Goal: Task Accomplishment & Management: Manage account settings

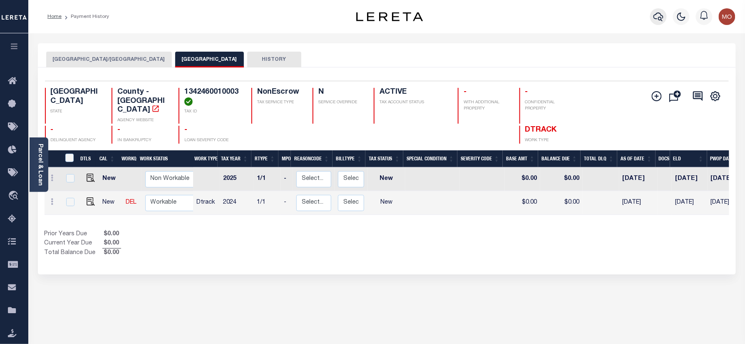
click at [656, 17] on icon "button" at bounding box center [659, 17] width 10 height 10
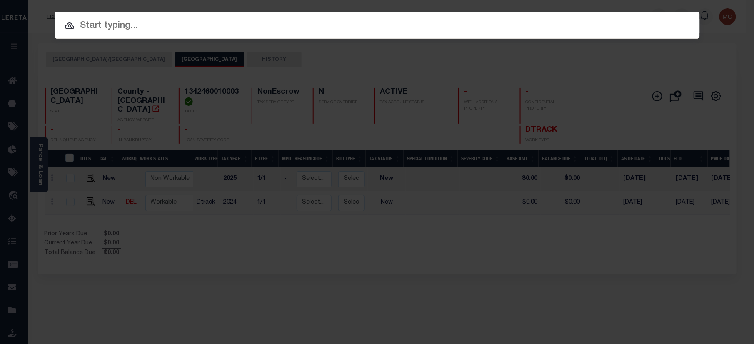
click at [77, 24] on input "text" at bounding box center [377, 26] width 645 height 15
paste input "21500100496"
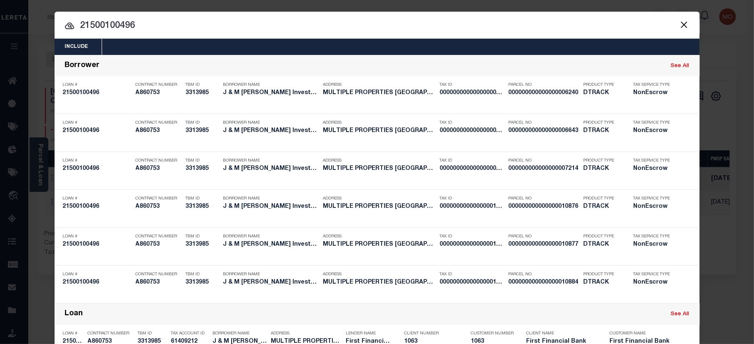
drag, startPoint x: 60, startPoint y: 29, endPoint x: -22, endPoint y: 43, distance: 83.7
click at [0, 43] on html "Home Payment History Profile Sign out" at bounding box center [377, 261] width 754 height 522
paste input "121500019025"
type input "121500019025"
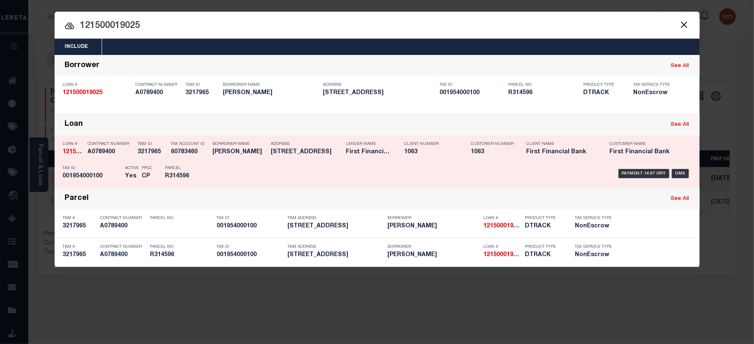
click at [134, 171] on div "Active Yes" at bounding box center [132, 174] width 14 height 24
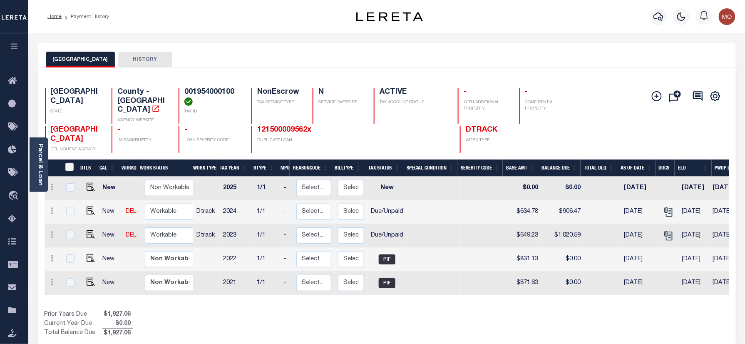
click at [202, 90] on h4 "001954000100" at bounding box center [212, 97] width 57 height 18
copy h4 "001954000100"
click at [664, 207] on icon "" at bounding box center [668, 212] width 11 height 11
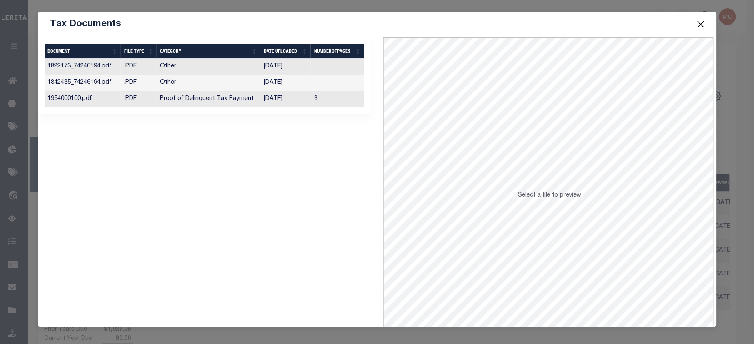
click at [257, 96] on td "Proof of Delinquent Tax Payment" at bounding box center [209, 99] width 104 height 16
click at [699, 25] on button "Close" at bounding box center [700, 24] width 11 height 11
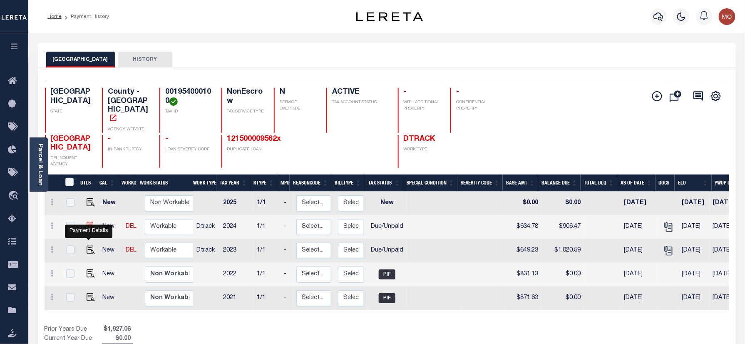
click at [87, 230] on img "" at bounding box center [91, 226] width 8 height 8
checkbox input "true"
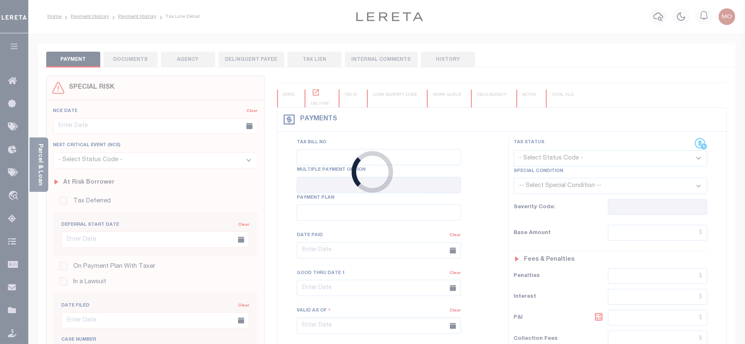
checkbox input "false"
type input "[DATE]"
select select "DUE"
type input "$634.78"
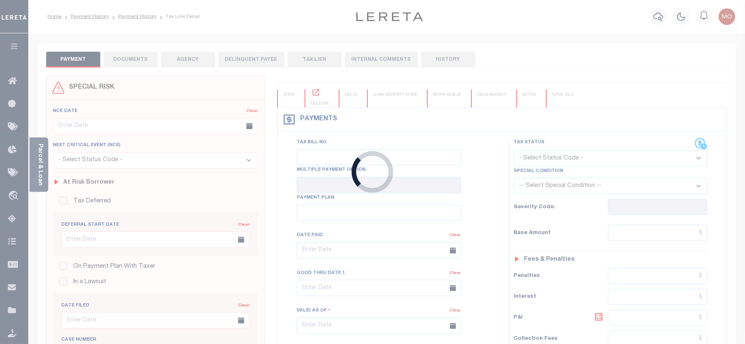
type input "$271.69"
type input "$906.47"
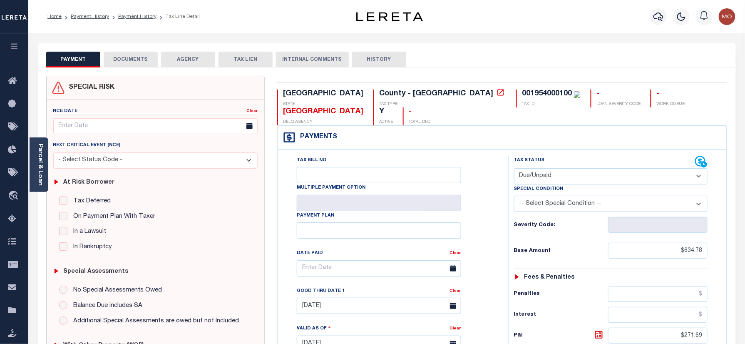
click at [49, 159] on div "NCE Date Clear Next Critical Event (NCE)" at bounding box center [156, 241] width 218 height 282
click at [39, 162] on link "Parcel & Loan" at bounding box center [40, 165] width 6 height 42
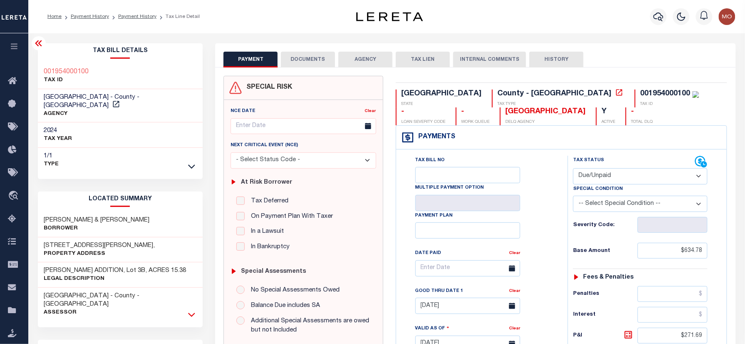
click at [190, 310] on icon at bounding box center [191, 314] width 7 height 9
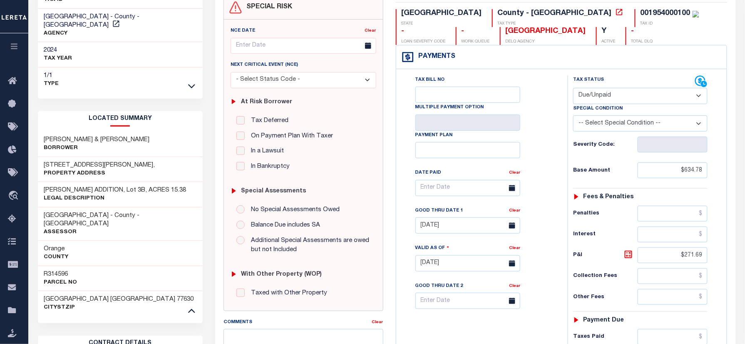
scroll to position [167, 0]
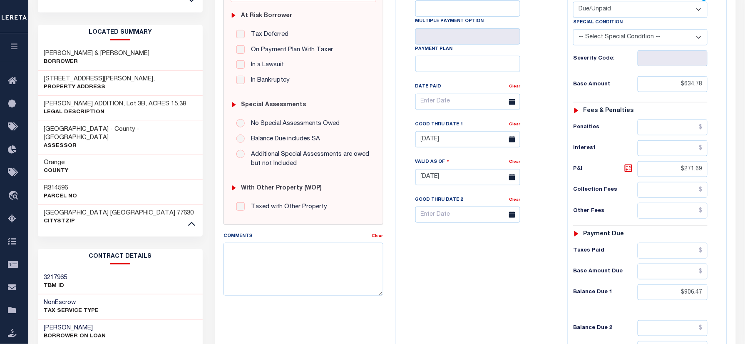
click at [60, 184] on h3 "R314596" at bounding box center [60, 188] width 33 height 8
copy h3 "R314596"
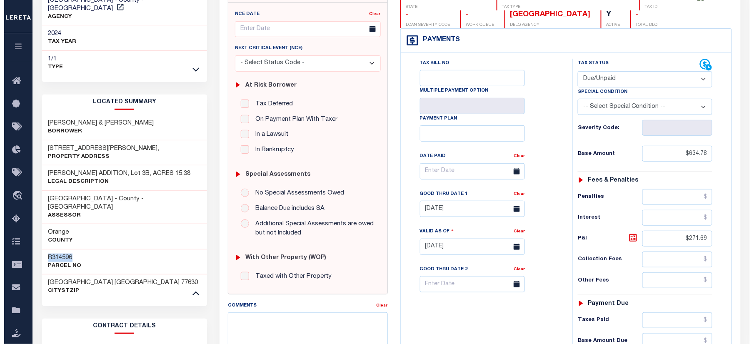
scroll to position [0, 0]
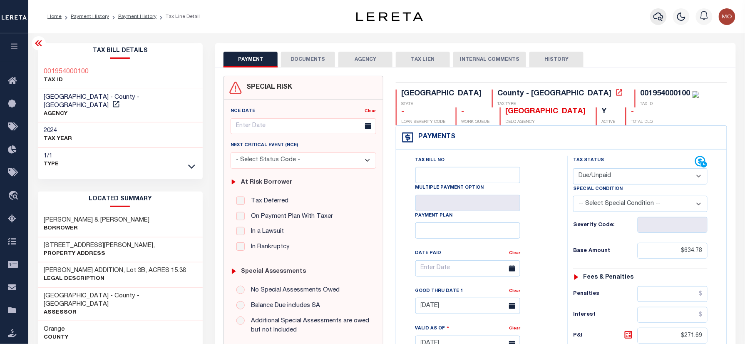
click at [657, 14] on icon "button" at bounding box center [659, 16] width 10 height 9
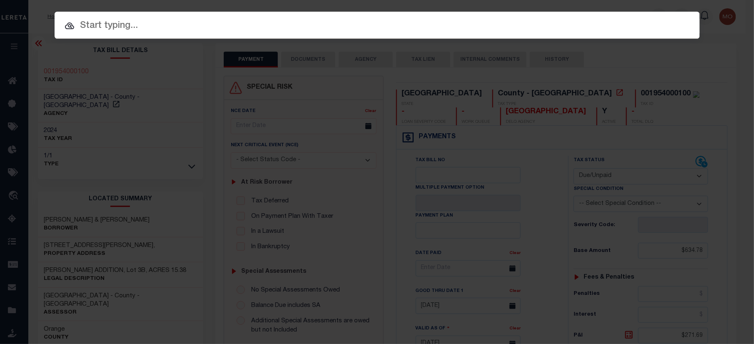
click at [170, 34] on div at bounding box center [377, 25] width 645 height 27
click at [156, 27] on input "text" at bounding box center [377, 26] width 645 height 15
paste input "71500048161"
type input "71500048161"
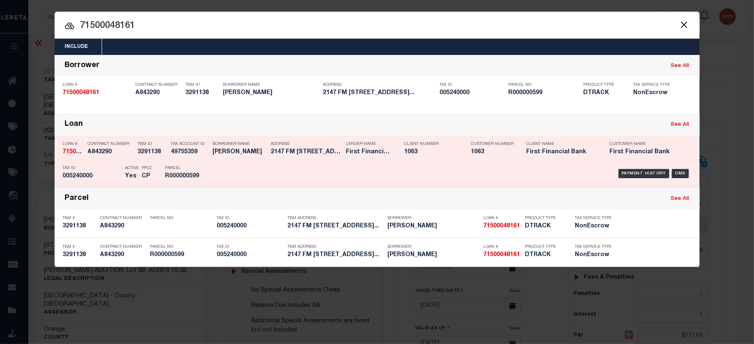
click at [120, 165] on div "Active Yes" at bounding box center [127, 174] width 17 height 24
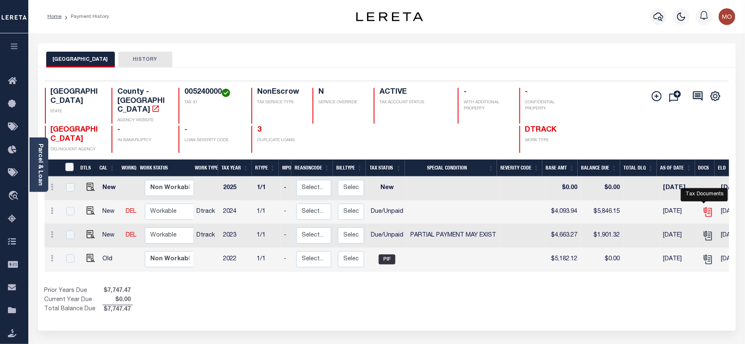
click at [704, 207] on icon "" at bounding box center [707, 210] width 7 height 7
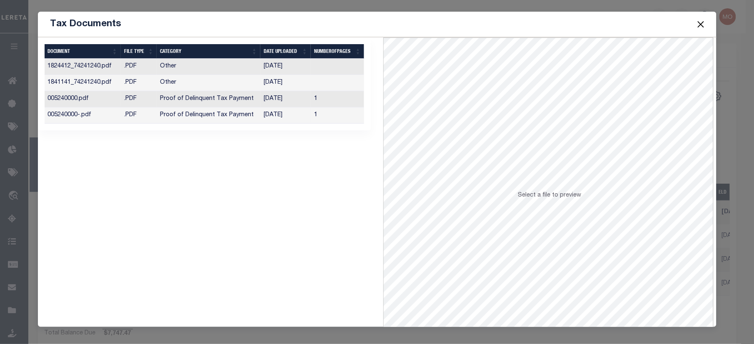
click at [260, 119] on td "[DATE]" at bounding box center [285, 115] width 50 height 16
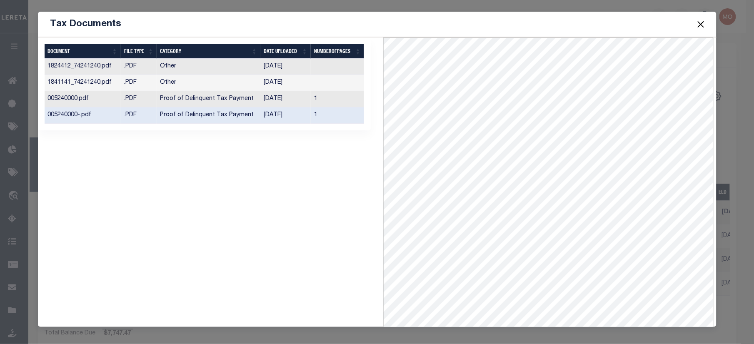
click at [699, 23] on button "Close" at bounding box center [700, 24] width 11 height 11
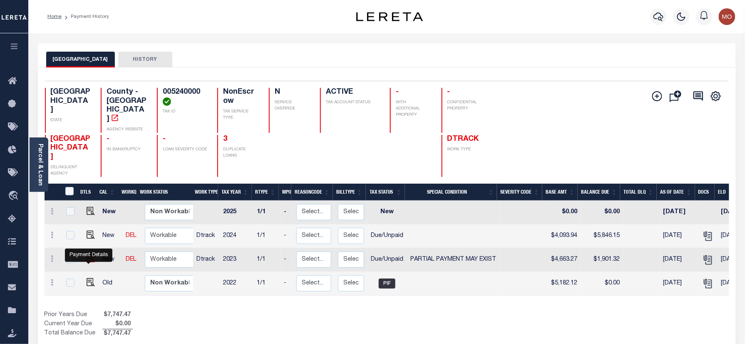
click at [87, 263] on img "" at bounding box center [91, 258] width 8 height 8
checkbox input "true"
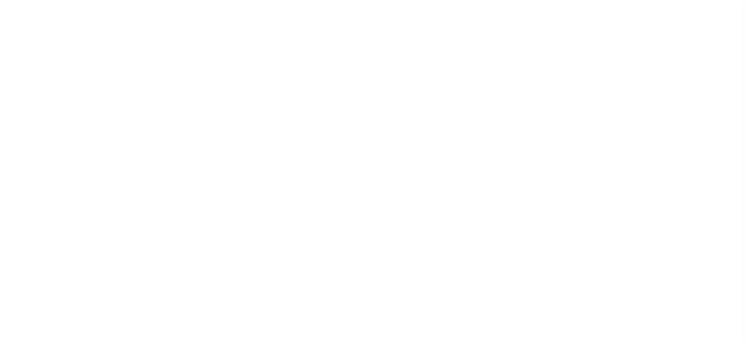
select select "DUE"
select select "15"
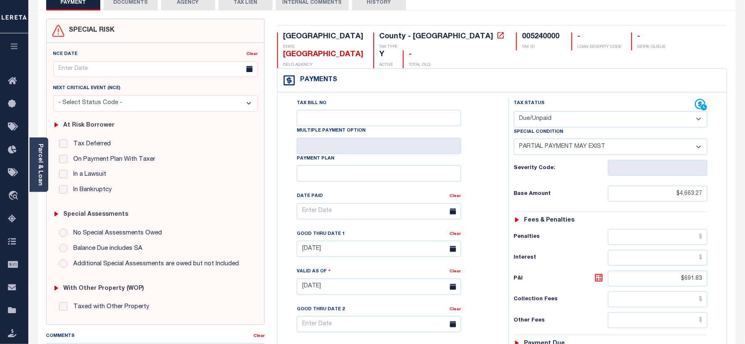
scroll to position [111, 0]
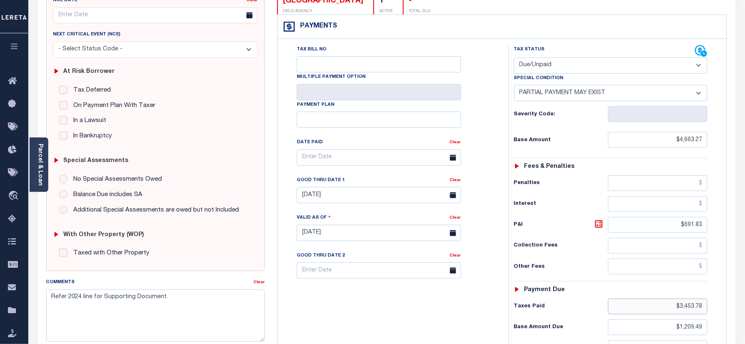
drag, startPoint x: 711, startPoint y: 296, endPoint x: 750, endPoint y: 278, distance: 43.3
click at [745, 290] on html "Home Payment History Tax Line Detail" at bounding box center [372, 204] width 745 height 630
paste input "4,188.8"
type input "$4,188.88"
type input "[DATE]"
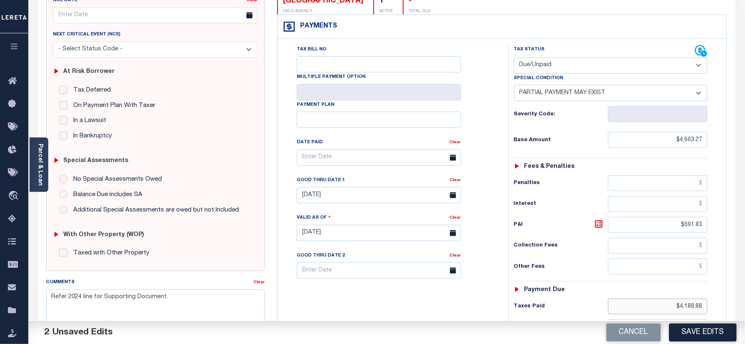
scroll to position [167, 0]
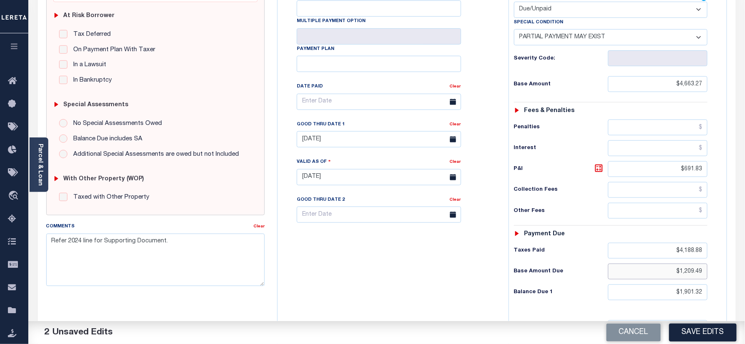
drag, startPoint x: 668, startPoint y: 254, endPoint x: 752, endPoint y: 239, distance: 84.6
click at [745, 245] on html "Home Payment History Tax Line Detail" at bounding box center [372, 148] width 745 height 630
paste input "474.3"
type input "$474.39"
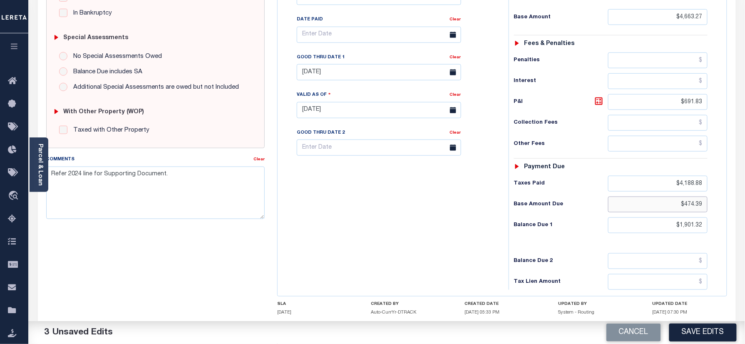
scroll to position [274, 0]
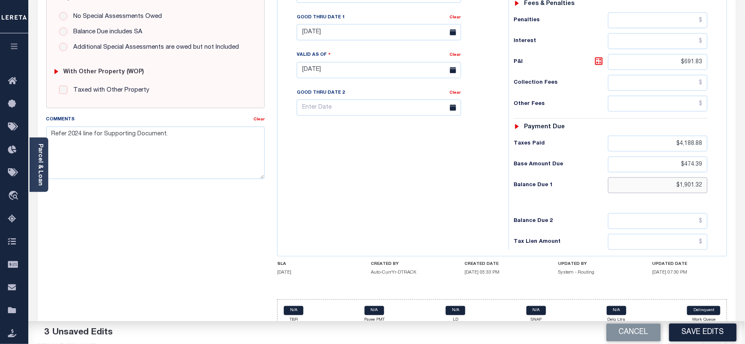
drag, startPoint x: 667, startPoint y: 177, endPoint x: 753, endPoint y: 169, distance: 86.6
click at [745, 169] on html "Home Payment History Tax Line Detail" at bounding box center [372, 41] width 745 height 630
paste input "751.43"
type input "$751.43"
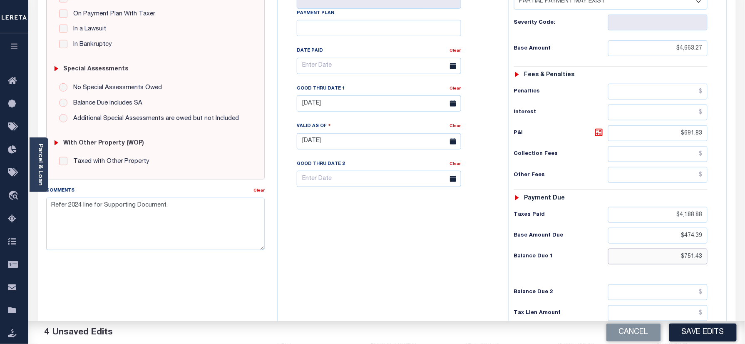
scroll to position [107, 0]
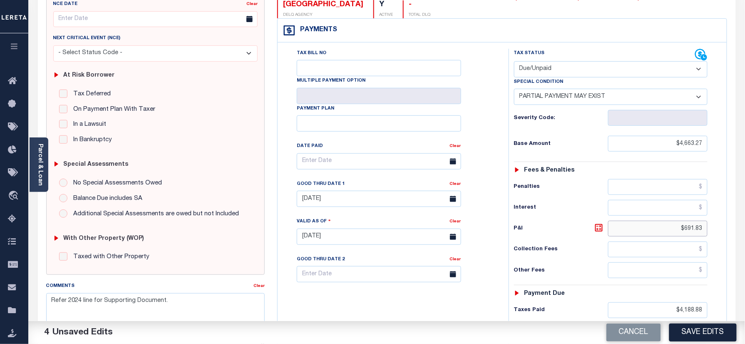
drag, startPoint x: 674, startPoint y: 215, endPoint x: 738, endPoint y: 182, distance: 72.1
click at [745, 211] on html "Home Payment History Tax Line Detail" at bounding box center [372, 208] width 745 height 630
paste input "277.04"
type input "$277.04"
click at [345, 191] on input "08/31/2025" at bounding box center [379, 199] width 165 height 16
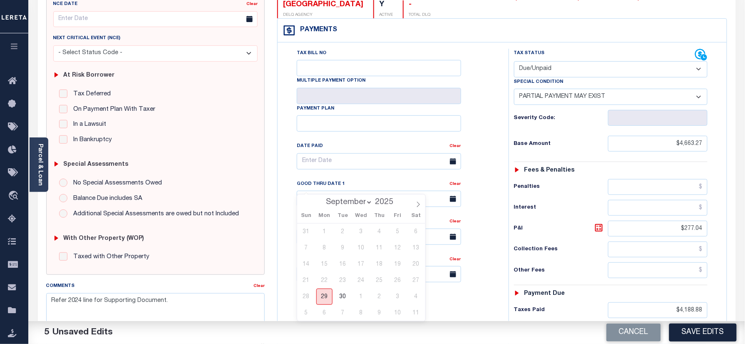
click at [326, 294] on span "29" at bounding box center [325, 297] width 16 height 16
type input "[DATE]"
click at [440, 282] on div "Tax Bill No Multiple Payment Option Payment Plan Clear" at bounding box center [391, 233] width 223 height 368
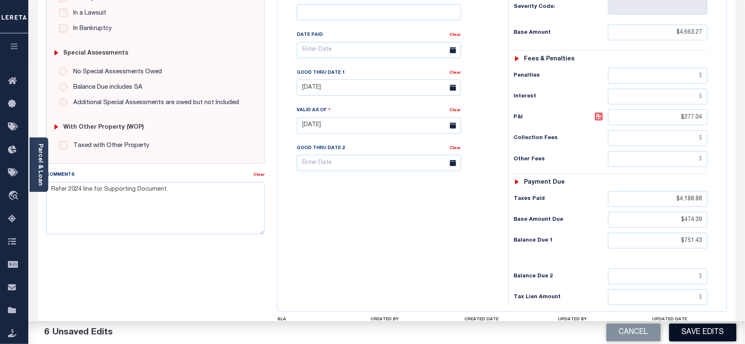
click at [691, 332] on button "Save Edits" at bounding box center [703, 333] width 67 height 18
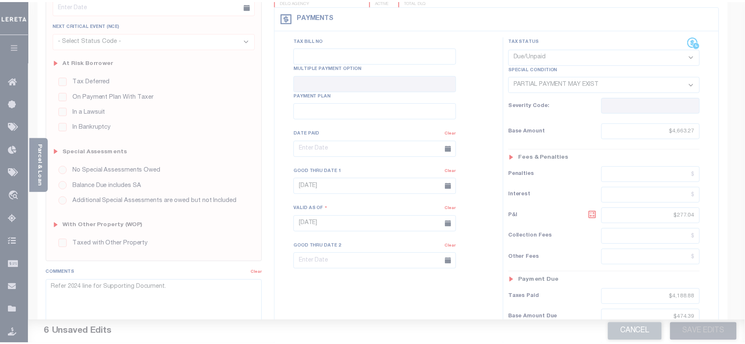
scroll to position [107, 0]
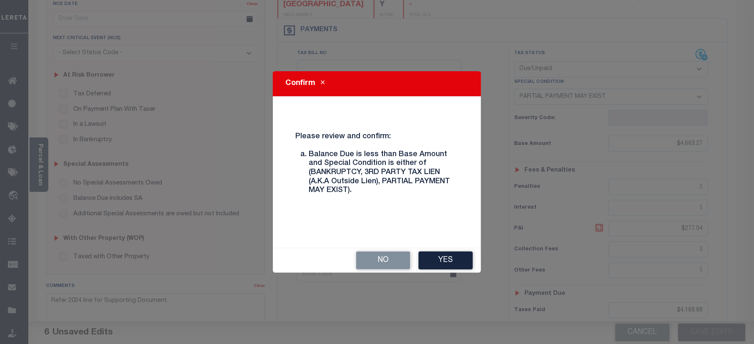
click at [457, 271] on div "No Yes" at bounding box center [377, 260] width 208 height 25
click at [451, 260] on button "Yes" at bounding box center [446, 261] width 54 height 18
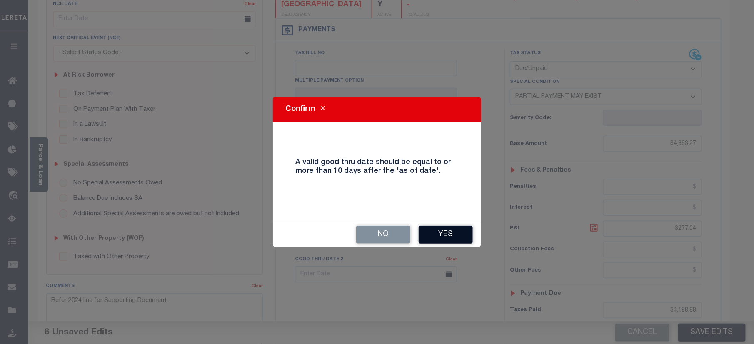
click at [450, 237] on button "Yes" at bounding box center [446, 235] width 54 height 18
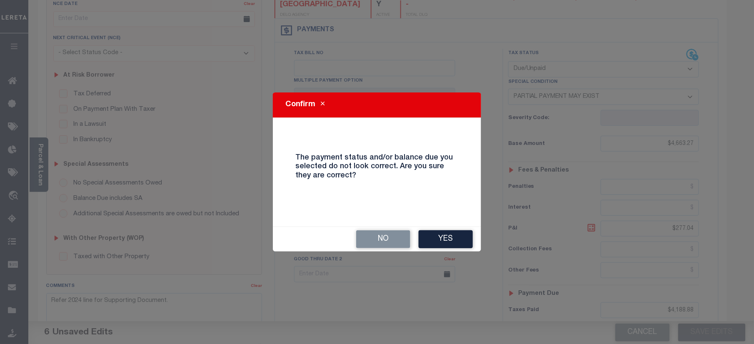
click at [450, 237] on button "Yes" at bounding box center [446, 239] width 54 height 18
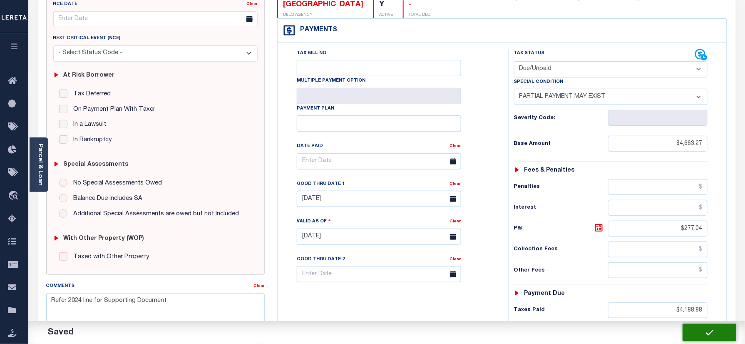
checkbox input "false"
type textarea "Refer 2024 line for Supporting Document."
type input "$4,663.27"
type input "$277.04"
type input "$4,188.88"
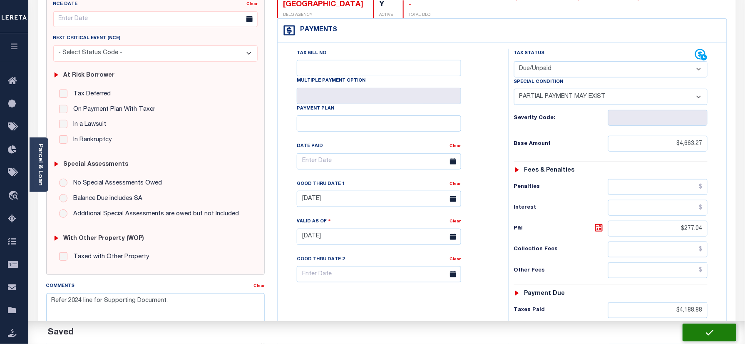
type input "$474.39"
type input "$751.43"
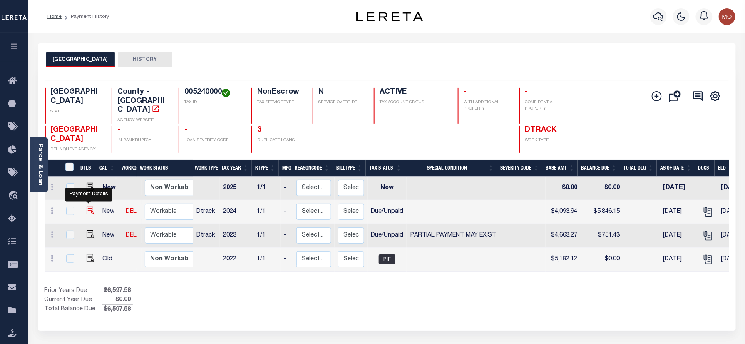
click at [88, 207] on img "" at bounding box center [91, 211] width 8 height 8
checkbox input "true"
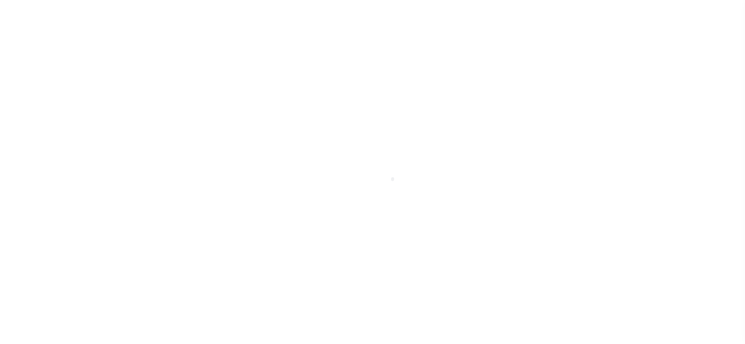
select select "DUE"
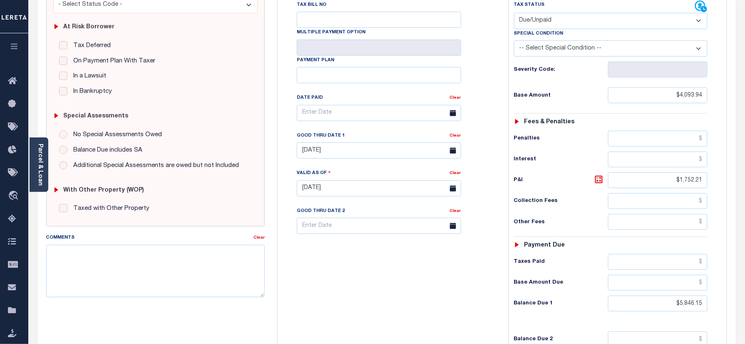
scroll to position [222, 0]
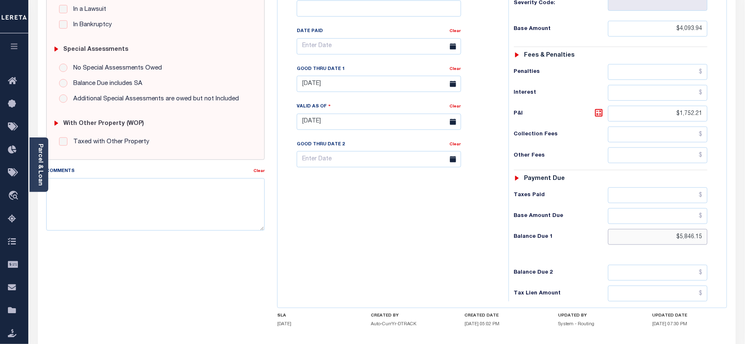
drag, startPoint x: 678, startPoint y: 225, endPoint x: 743, endPoint y: 201, distance: 69.9
click at [739, 207] on div "PAYMENT DOCUMENTS AGENCY DELINQUENT PAYEE" at bounding box center [387, 114] width 711 height 586
paste input "5,895.28"
type input "$5,895.28"
type input "[DATE]"
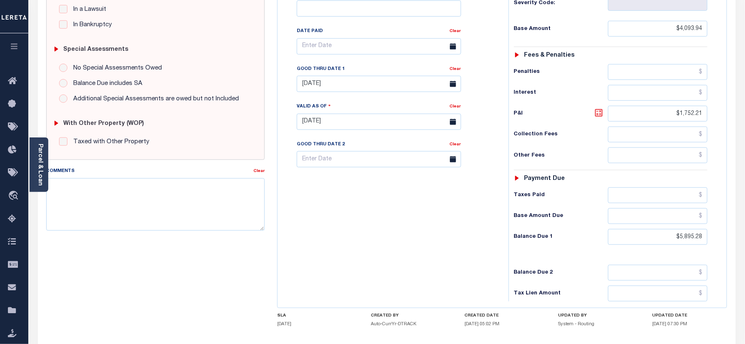
click at [598, 110] on icon at bounding box center [599, 112] width 5 height 5
type input "$1,801.34"
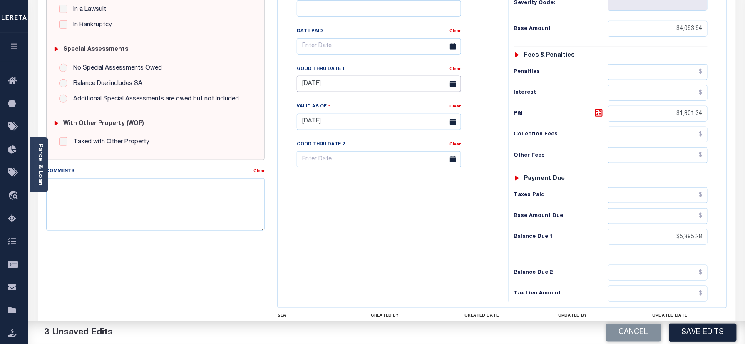
click at [366, 76] on input "08/31/2025" at bounding box center [379, 84] width 165 height 16
click at [324, 181] on span "29" at bounding box center [325, 182] width 16 height 16
type input "[DATE]"
click at [338, 222] on div "Tax Bill No Multiple Payment Option Payment Plan Clear" at bounding box center [391, 118] width 223 height 368
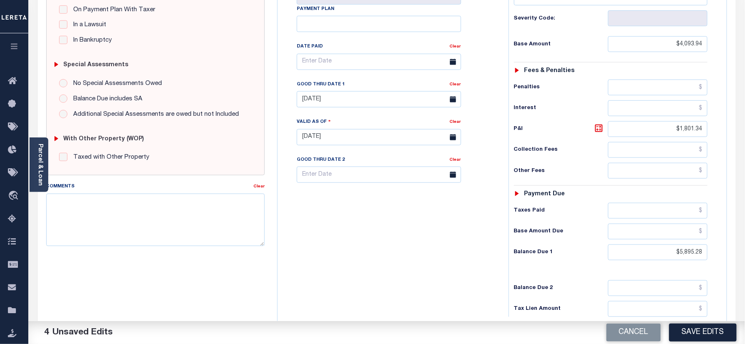
scroll to position [0, 0]
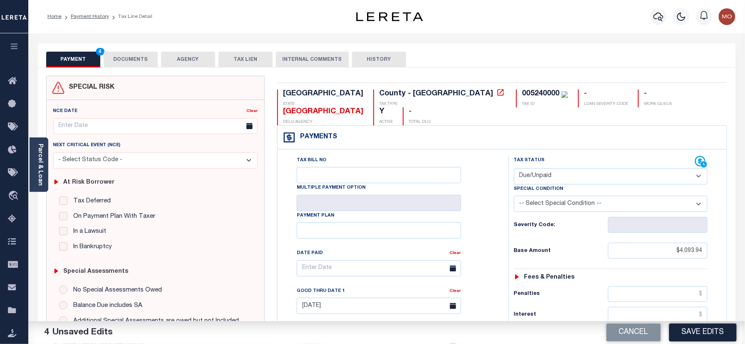
click at [522, 94] on div "005240000" at bounding box center [540, 93] width 37 height 7
copy div "005240000"
click at [134, 57] on button "DOCUMENTS" at bounding box center [131, 60] width 54 height 16
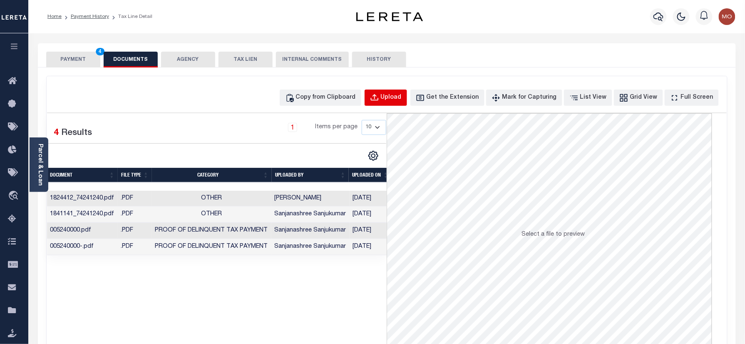
click at [403, 92] on button "Upload" at bounding box center [386, 98] width 42 height 16
select select "POP"
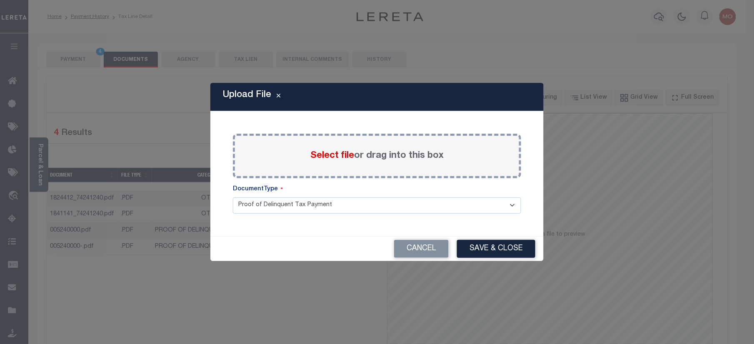
click at [333, 154] on span "Select file" at bounding box center [332, 155] width 44 height 9
click at [0, 0] on input "Select file or drag into this box" at bounding box center [0, 0] width 0 height 0
click at [322, 155] on span "Select file" at bounding box center [332, 155] width 44 height 9
click at [0, 0] on input "Select file or drag into this box" at bounding box center [0, 0] width 0 height 0
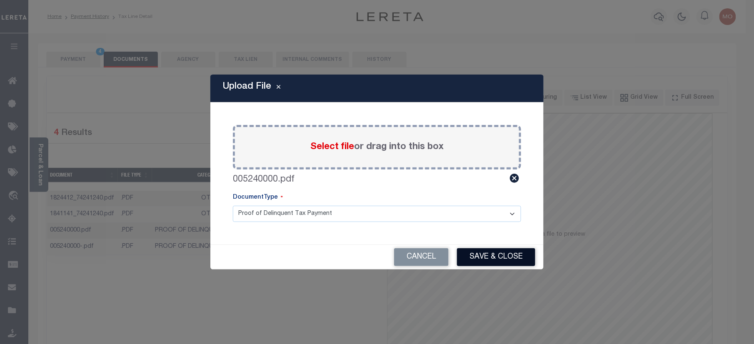
click at [495, 260] on button "Save & Close" at bounding box center [496, 257] width 78 height 18
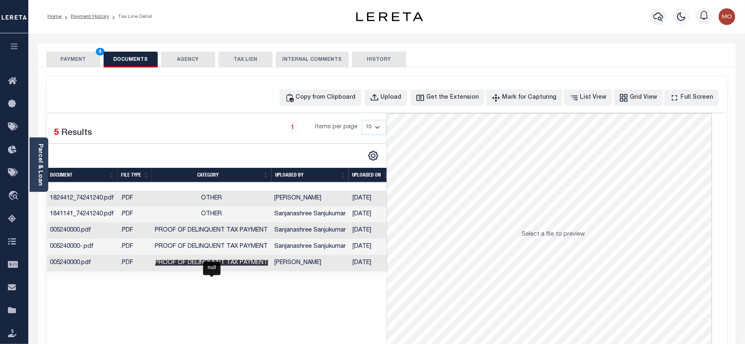
click at [182, 266] on span "Proof of Delinquent Tax Payment" at bounding box center [211, 263] width 113 height 6
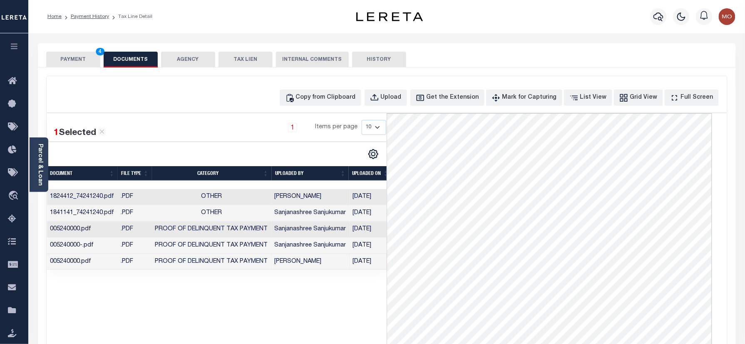
click at [77, 57] on button "PAYMENT 4" at bounding box center [73, 60] width 54 height 16
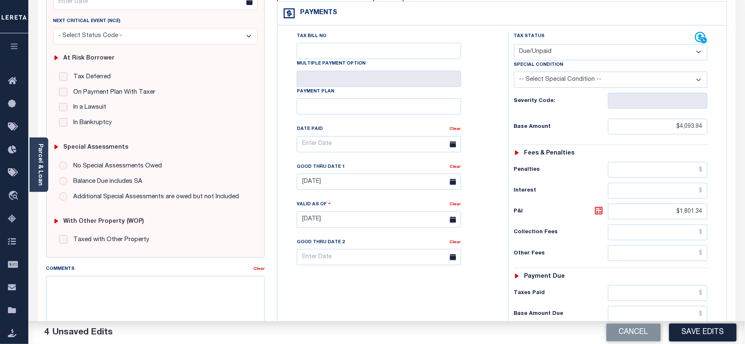
scroll to position [222, 0]
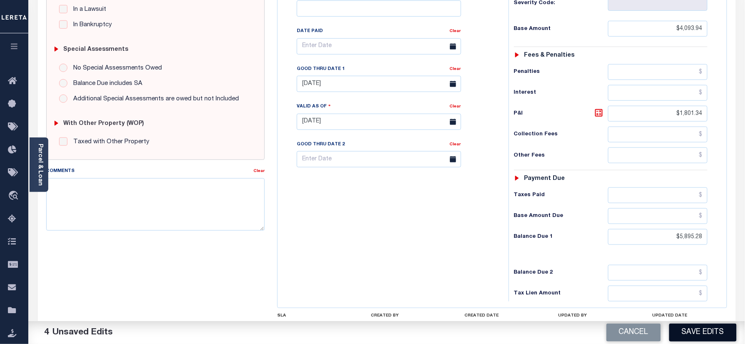
click at [693, 335] on button "Save Edits" at bounding box center [703, 333] width 67 height 18
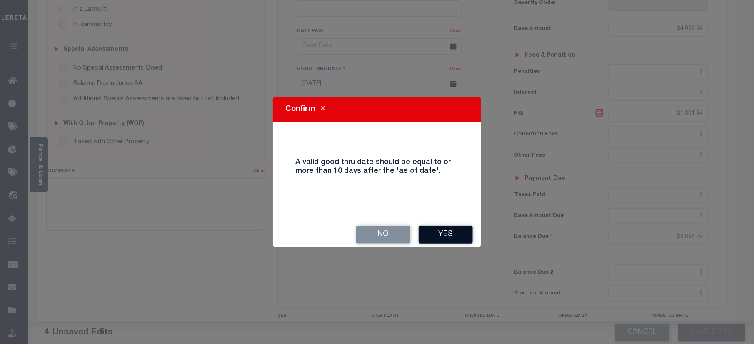
click at [449, 234] on button "Yes" at bounding box center [446, 235] width 54 height 18
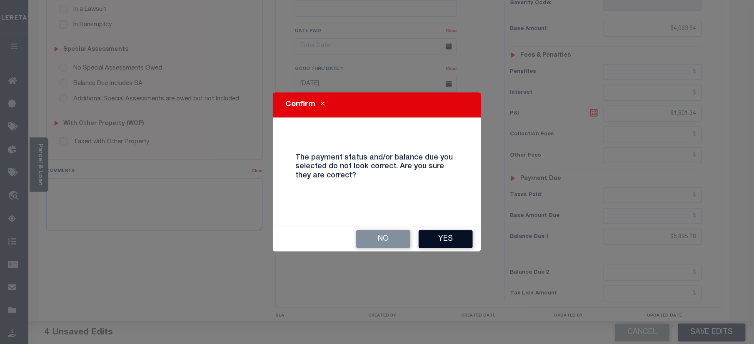
click at [451, 239] on button "Yes" at bounding box center [446, 239] width 54 height 18
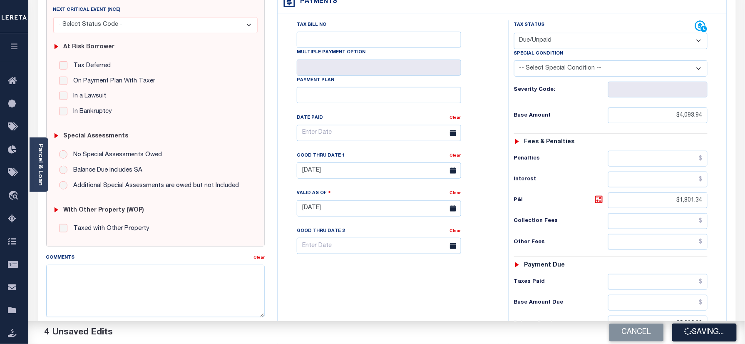
scroll to position [111, 0]
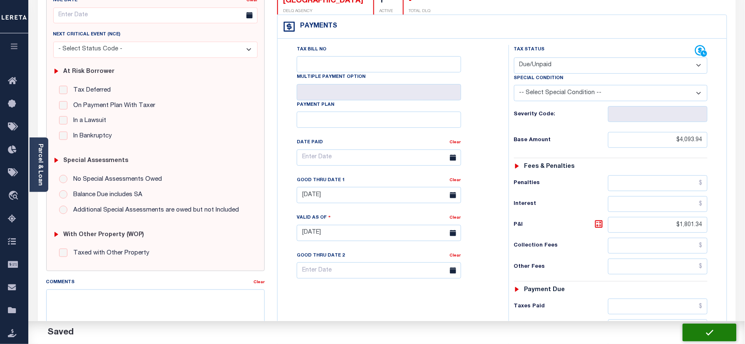
checkbox input "false"
type input "$4,093.94"
type input "$1,801.34"
type input "$5,895.28"
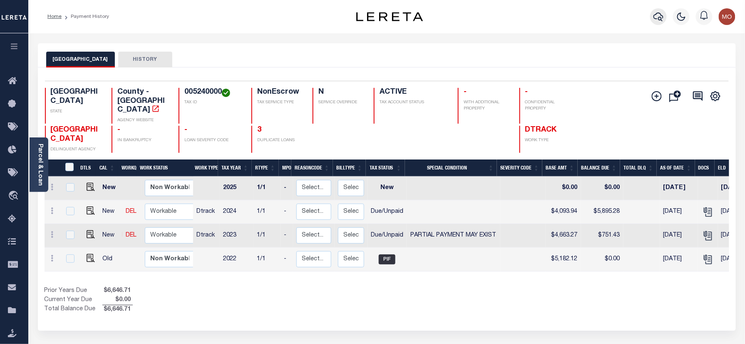
click at [658, 17] on icon "button" at bounding box center [659, 17] width 10 height 10
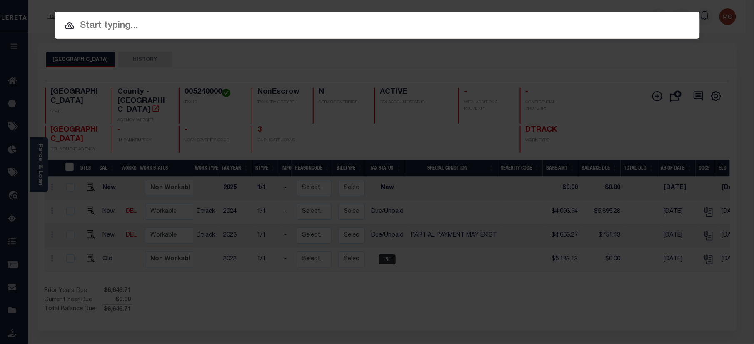
click at [101, 24] on input "text" at bounding box center [377, 26] width 645 height 15
paste input "31000031224"
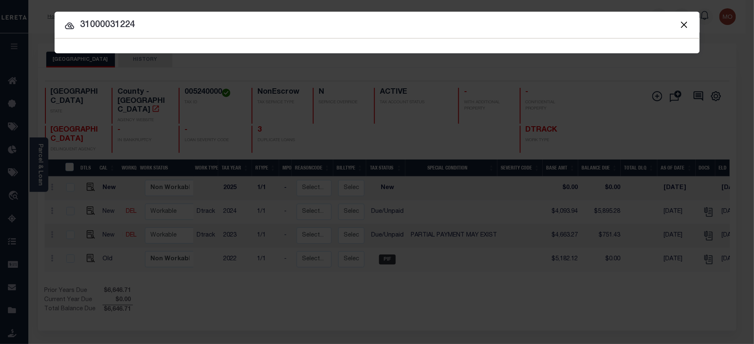
type input "31000031224"
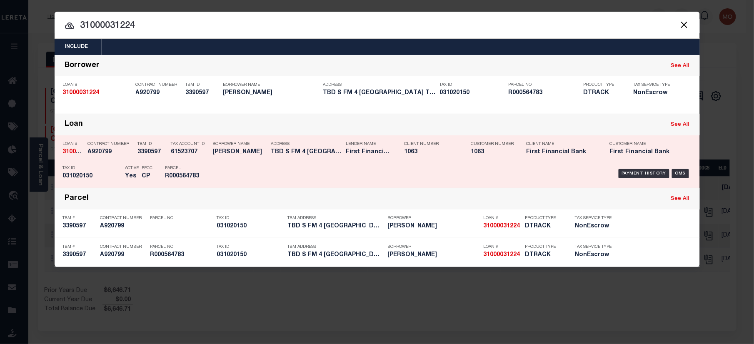
click at [223, 167] on div "Payment History OMS" at bounding box center [453, 174] width 476 height 24
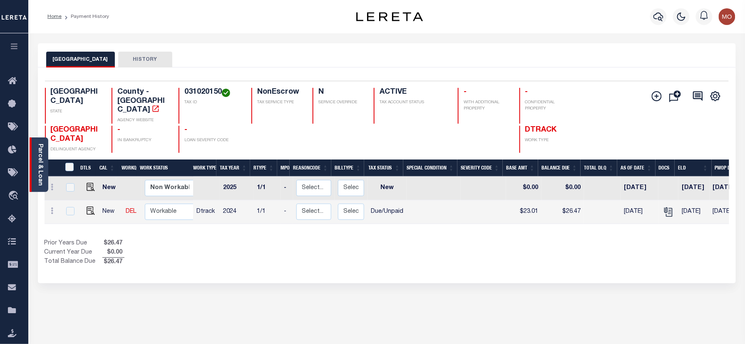
click at [41, 170] on link "Parcel & Loan" at bounding box center [40, 165] width 6 height 42
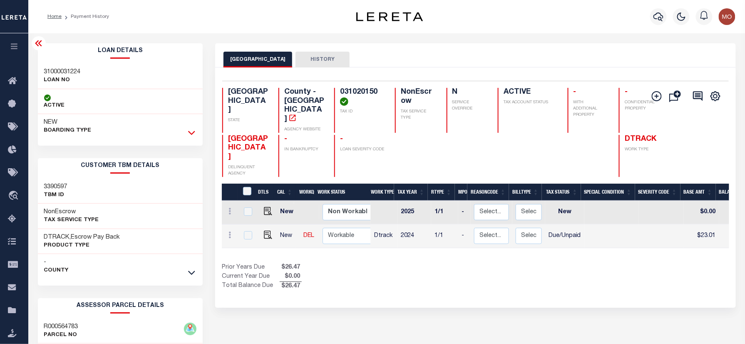
click at [194, 132] on icon at bounding box center [191, 132] width 7 height 9
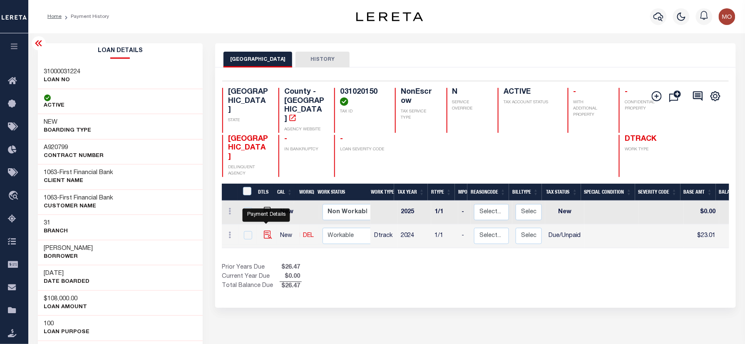
click at [265, 231] on img "" at bounding box center [268, 235] width 8 height 8
checkbox input "true"
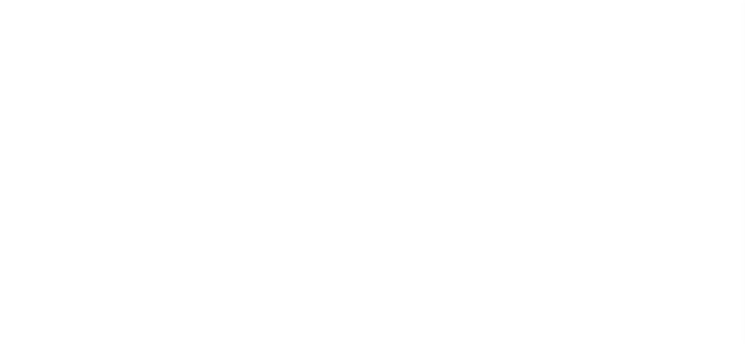
select select "DUE"
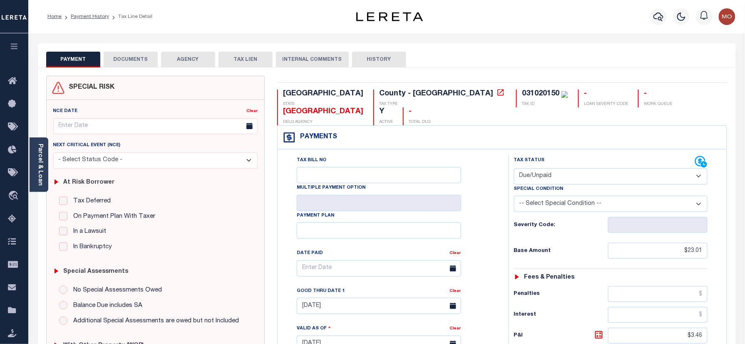
click at [522, 94] on div "031020150" at bounding box center [540, 93] width 37 height 7
copy div "031020150"
click at [126, 59] on button "DOCUMENTS" at bounding box center [131, 60] width 54 height 16
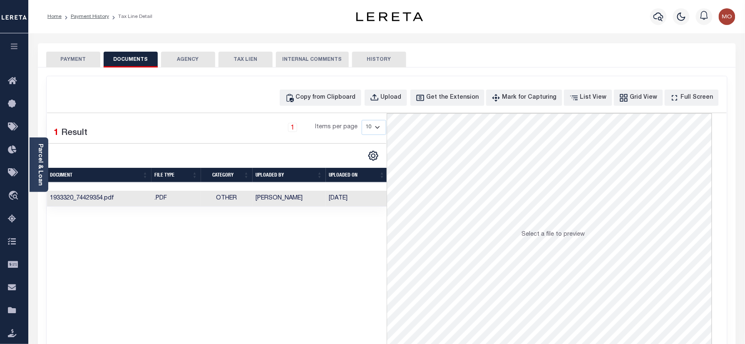
click at [87, 58] on button "PAYMENT" at bounding box center [73, 60] width 54 height 16
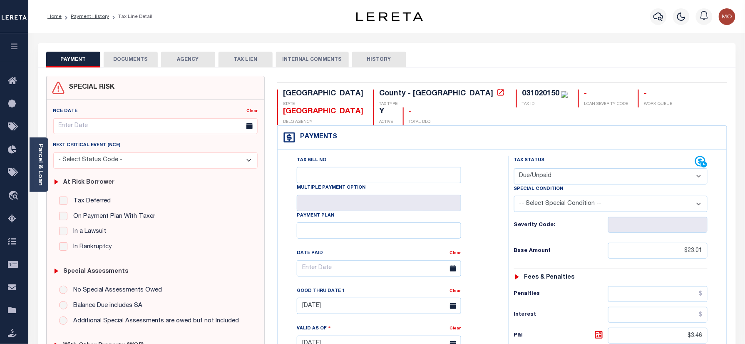
click at [92, 12] on ol "Home Payment History Tax Line Detail" at bounding box center [100, 16] width 118 height 17
click at [92, 19] on link "Payment History" at bounding box center [90, 16] width 38 height 5
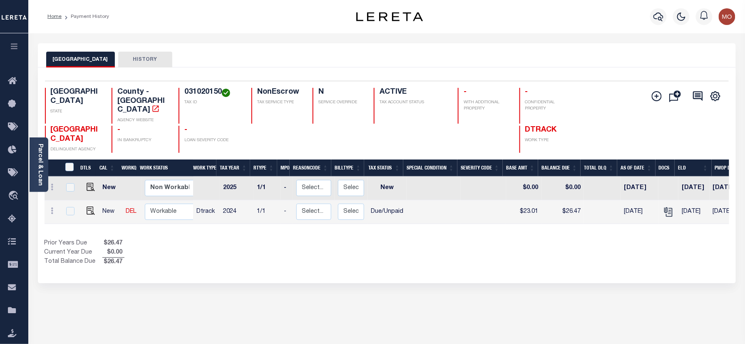
click at [670, 12] on div at bounding box center [659, 16] width 23 height 29
click at [660, 15] on icon "button" at bounding box center [659, 17] width 10 height 10
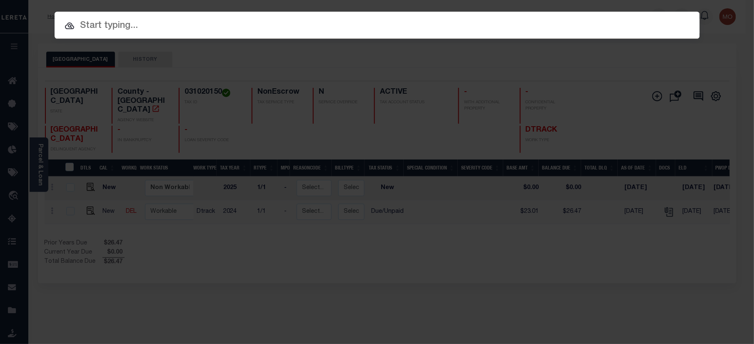
click at [163, 25] on input "text" at bounding box center [377, 26] width 645 height 15
paste input "71500000907"
type input "71500000907"
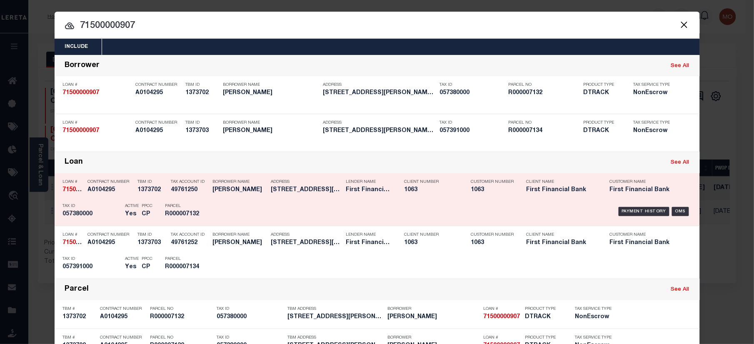
click at [99, 212] on h5 "057380000" at bounding box center [92, 214] width 58 height 7
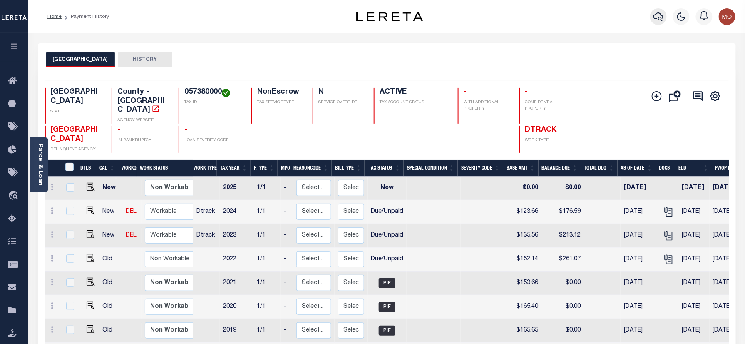
click at [660, 15] on icon "button" at bounding box center [659, 17] width 10 height 10
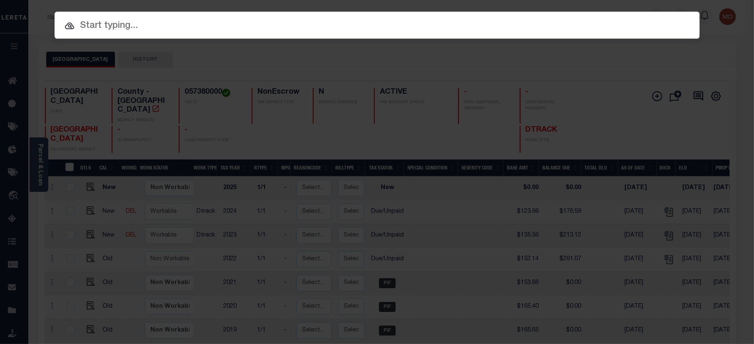
click at [119, 27] on input "text" at bounding box center [377, 26] width 645 height 15
paste input "140500009455"
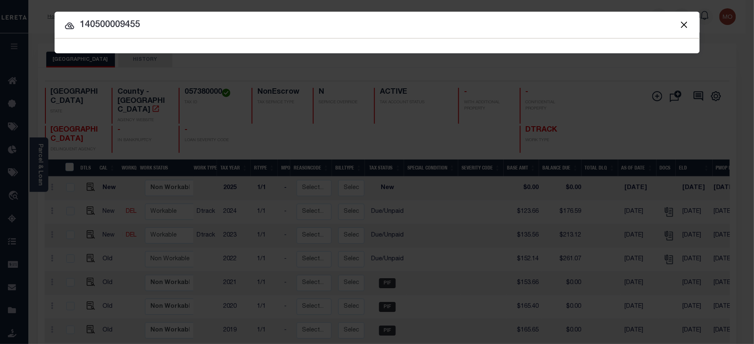
type input "140500009455"
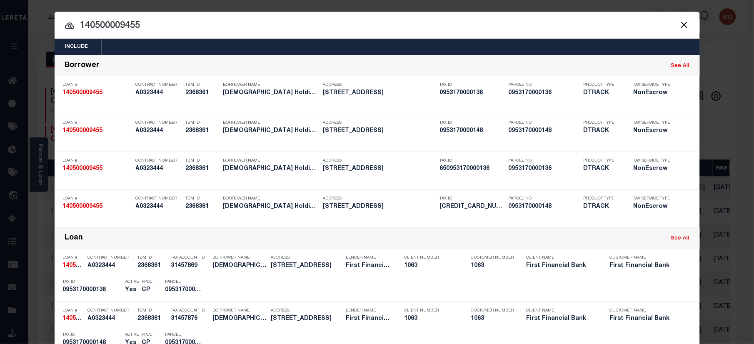
click at [154, 27] on input "140500009455" at bounding box center [377, 26] width 645 height 15
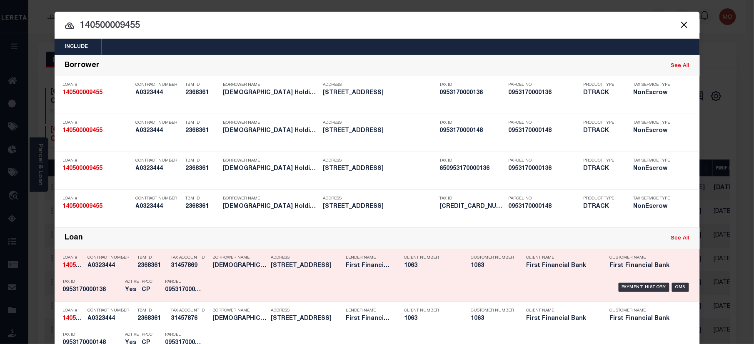
click at [215, 282] on div "Payment History OMS" at bounding box center [453, 287] width 476 height 24
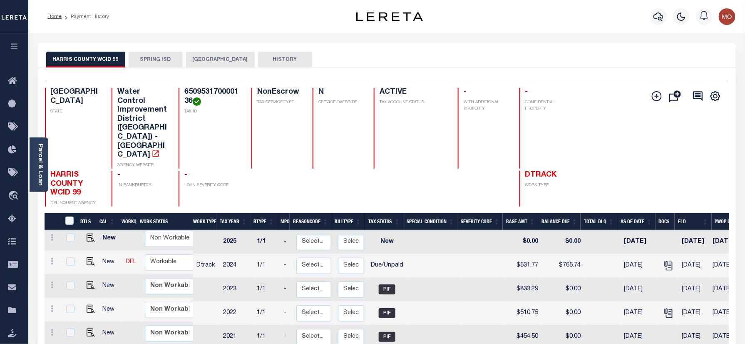
click at [146, 62] on button "SPRING ISD" at bounding box center [156, 60] width 54 height 16
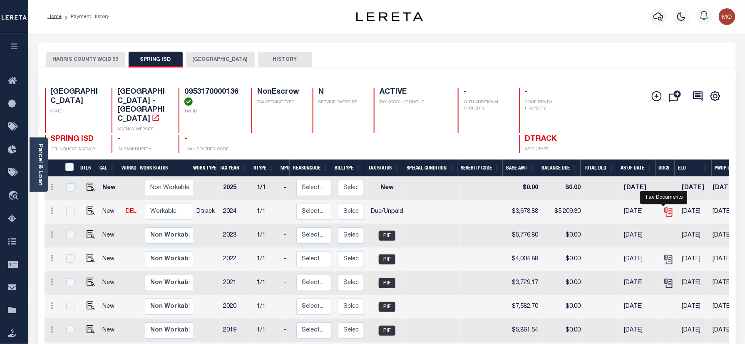
click at [665, 207] on icon "" at bounding box center [668, 212] width 11 height 11
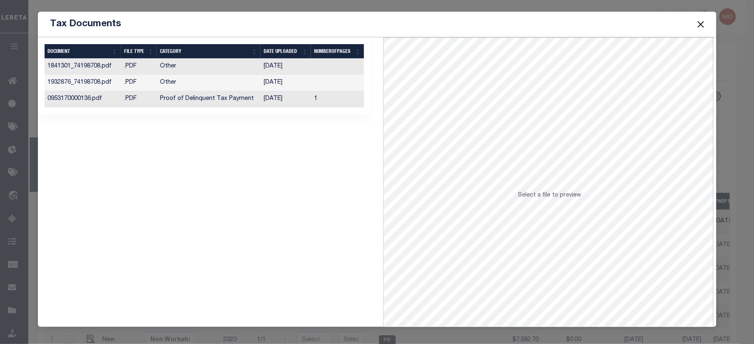
click at [241, 104] on td "Proof of Delinquent Tax Payment" at bounding box center [209, 99] width 104 height 16
click at [696, 22] on button "Close" at bounding box center [700, 24] width 11 height 11
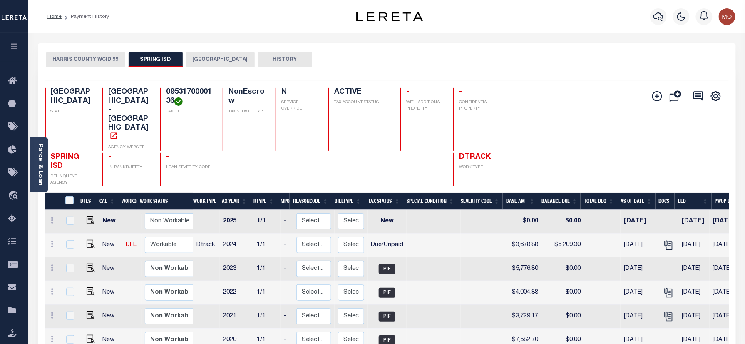
click at [166, 102] on h4 "0953170000136" at bounding box center [189, 97] width 47 height 18
copy h4 "0953170000136"
click at [89, 240] on img "" at bounding box center [91, 244] width 8 height 8
checkbox input "true"
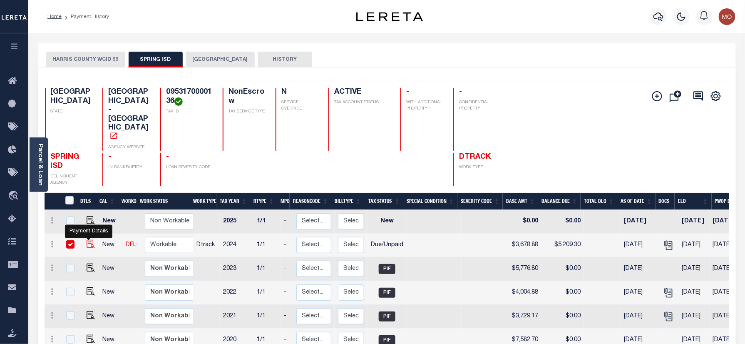
checkbox input "true"
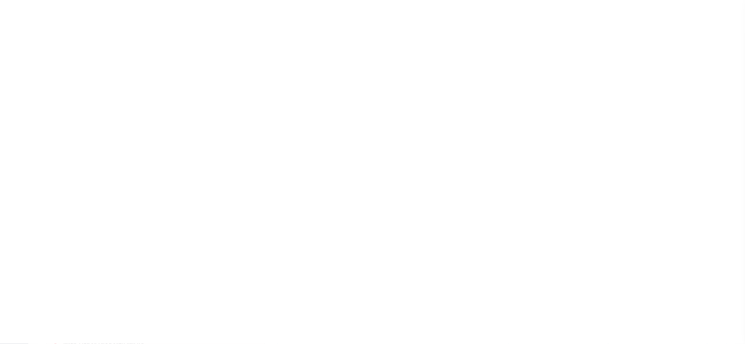
checkbox input "false"
type input "[DATE]"
select select "DUE"
type input "$3,678.88"
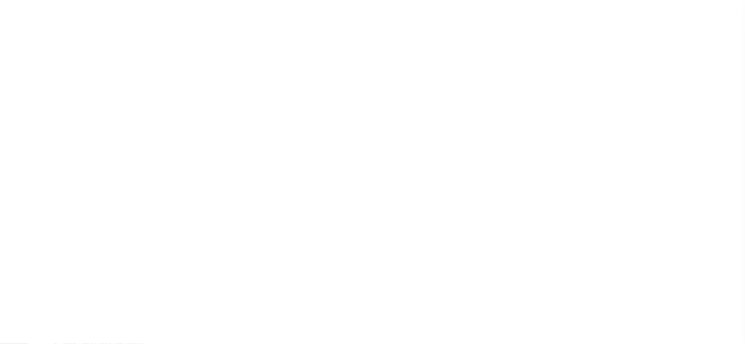
type input "$1,530.42"
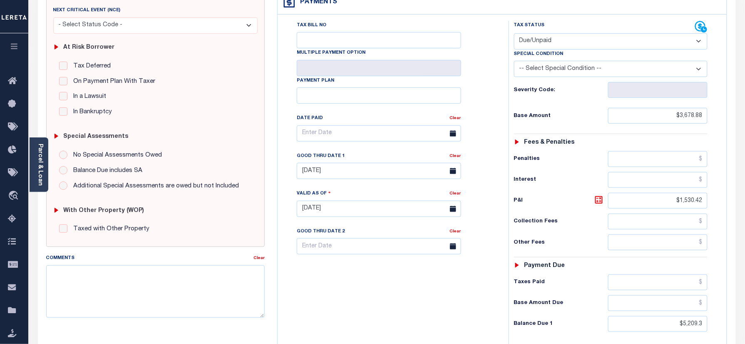
scroll to position [275, 0]
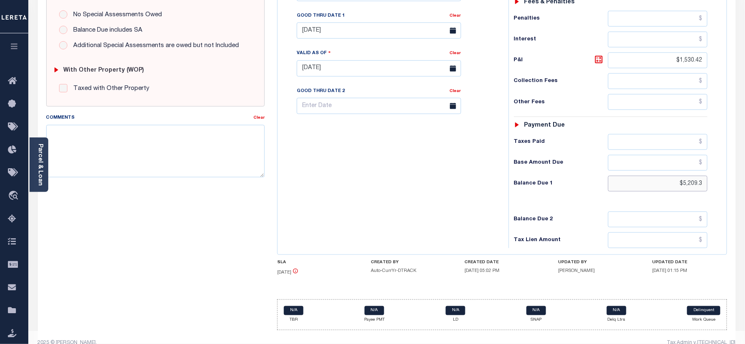
drag, startPoint x: 726, startPoint y: 177, endPoint x: 753, endPoint y: 176, distance: 28.0
click at [745, 176] on html "Home Payment History Tax Line Detail" at bounding box center [372, 40] width 745 height 631
paste input "5,297.59"
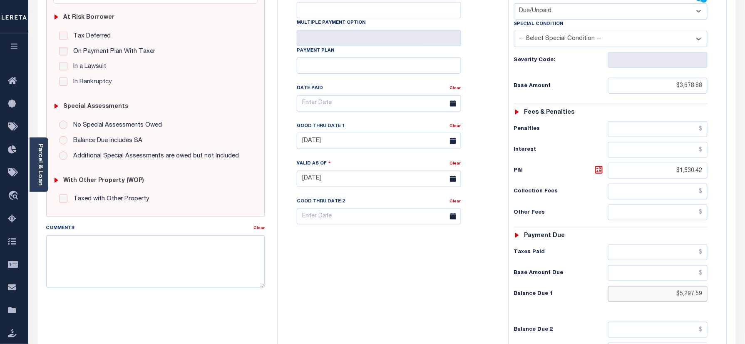
scroll to position [164, 0]
type input "$5,297.59"
type input "[DATE]"
click at [598, 168] on icon at bounding box center [599, 170] width 5 height 5
type input "$1,618.71"
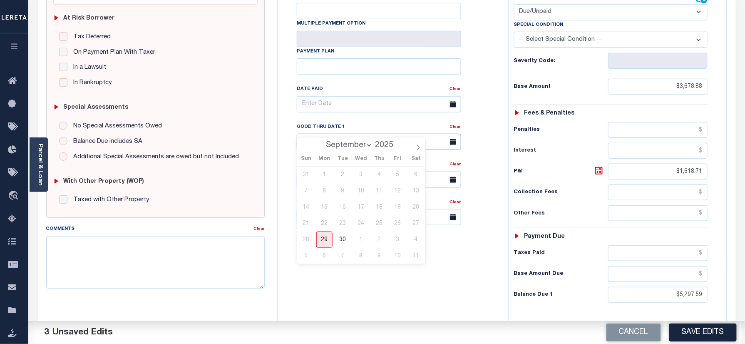
click at [342, 134] on input "07/31/2025" at bounding box center [379, 142] width 165 height 16
click at [323, 240] on span "29" at bounding box center [325, 240] width 16 height 16
type input "[DATE]"
click at [353, 269] on div "Tax Bill No Multiple Payment Option Payment Plan Clear" at bounding box center [391, 176] width 223 height 368
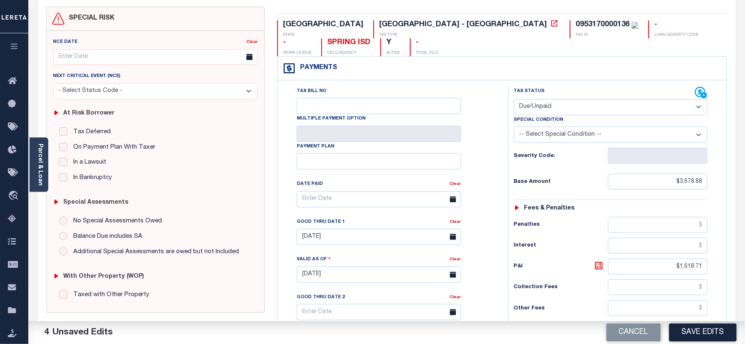
scroll to position [0, 0]
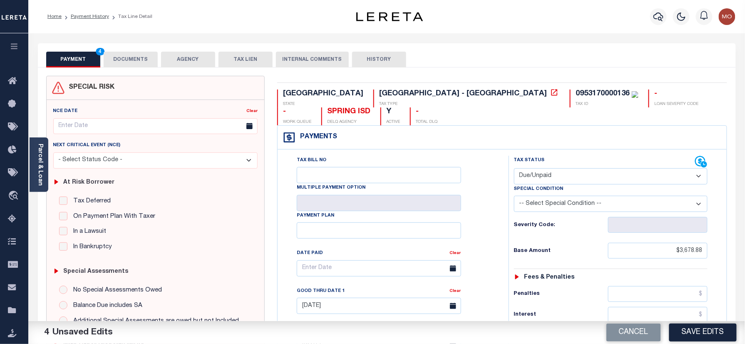
click at [576, 92] on div "0953170000136" at bounding box center [603, 93] width 54 height 7
copy div "0953170000136"
click at [126, 65] on button "DOCUMENTS" at bounding box center [131, 60] width 54 height 16
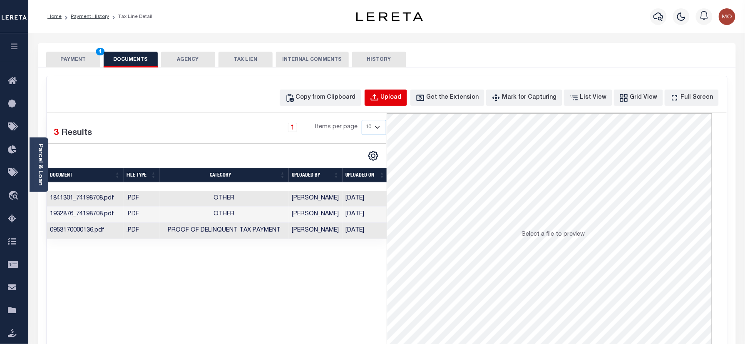
click at [402, 99] on div "Upload" at bounding box center [391, 97] width 21 height 9
select select "POP"
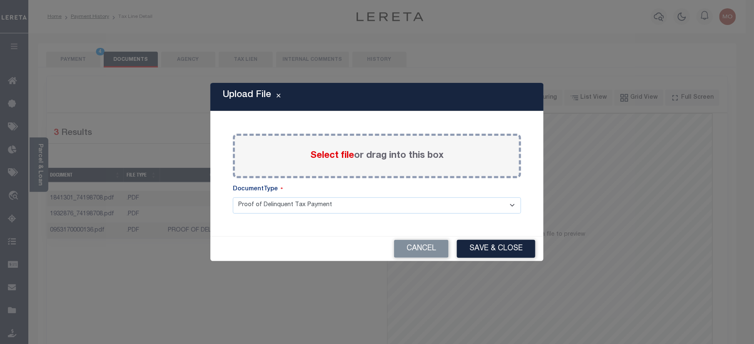
click at [324, 152] on span "Select file" at bounding box center [332, 155] width 44 height 9
click at [0, 0] on input "Select file or drag into this box" at bounding box center [0, 0] width 0 height 0
click at [315, 158] on span "Select file" at bounding box center [332, 155] width 44 height 9
click at [0, 0] on input "Select file or drag into this box" at bounding box center [0, 0] width 0 height 0
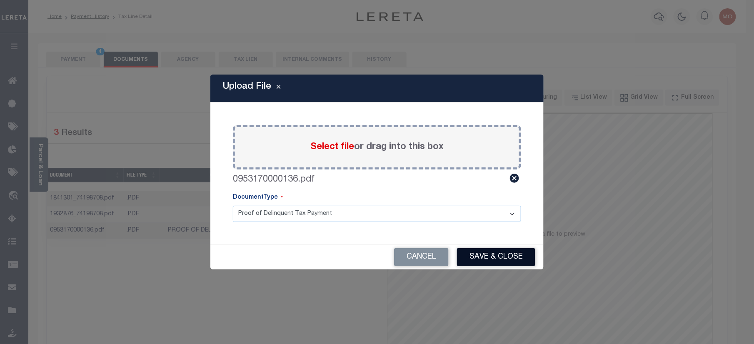
click at [481, 255] on button "Save & Close" at bounding box center [496, 257] width 78 height 18
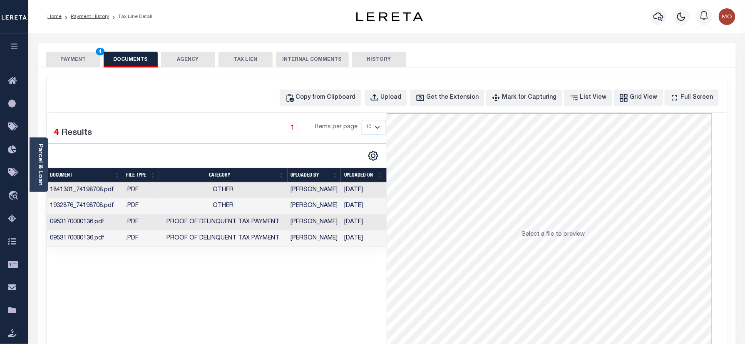
click at [63, 57] on button "PAYMENT 4" at bounding box center [73, 60] width 54 height 16
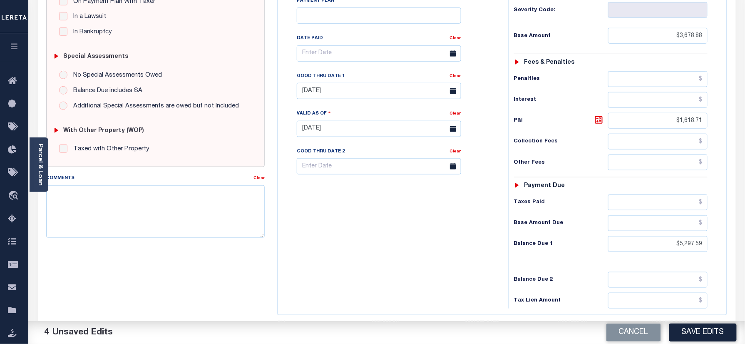
scroll to position [272, 0]
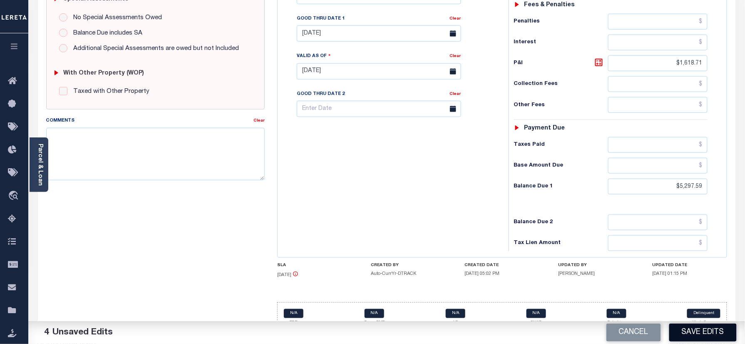
click at [708, 329] on button "Save Edits" at bounding box center [703, 333] width 67 height 18
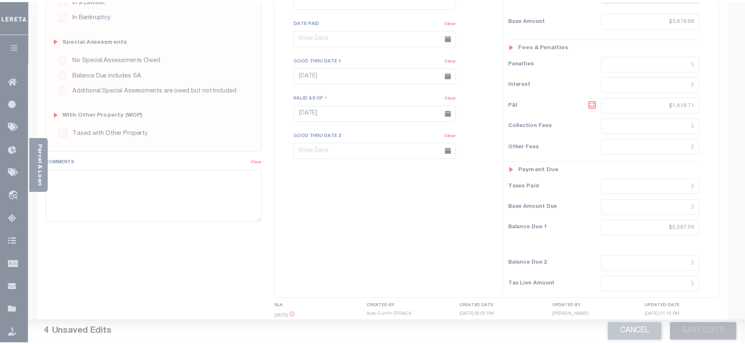
scroll to position [162, 0]
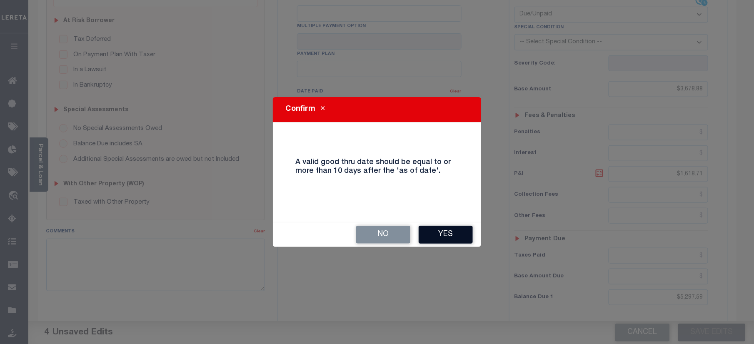
click at [450, 237] on button "Yes" at bounding box center [446, 235] width 54 height 18
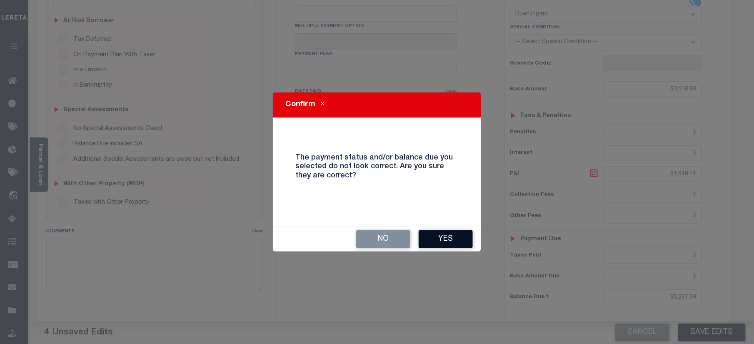
click at [448, 244] on button "Yes" at bounding box center [446, 239] width 54 height 18
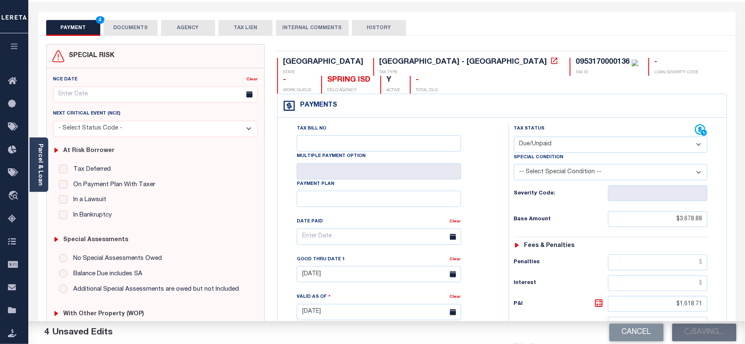
scroll to position [0, 0]
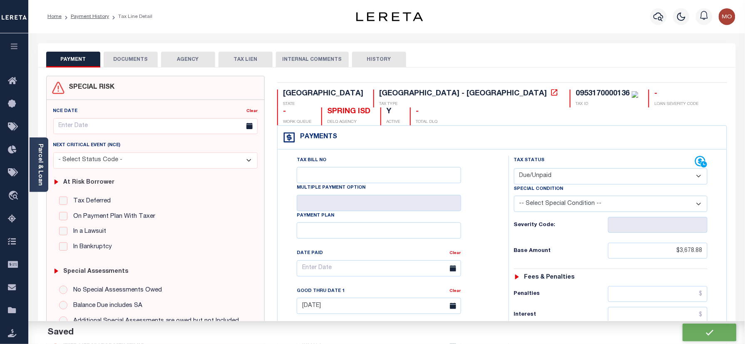
checkbox input "false"
type input "$3,678.88"
type input "$1,618.71"
type input "$5,297.59"
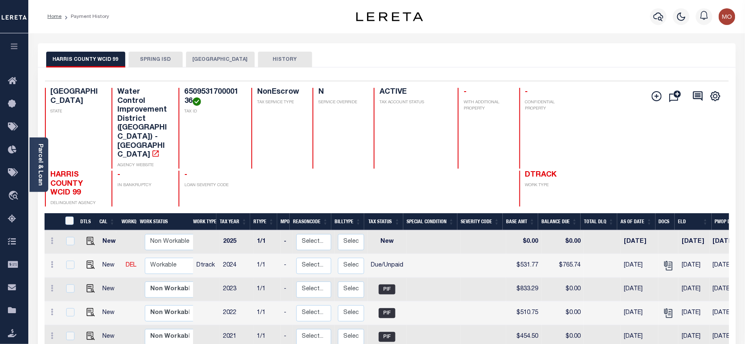
click at [152, 55] on button "SPRING ISD" at bounding box center [156, 60] width 54 height 16
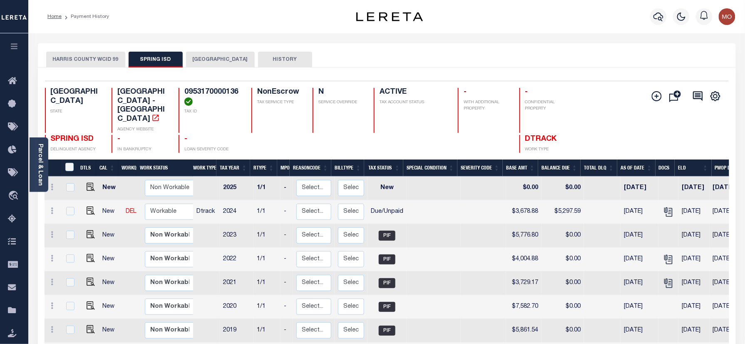
click at [270, 14] on div "Home Payment History" at bounding box center [186, 16] width 291 height 17
click at [654, 12] on icon "button" at bounding box center [659, 17] width 10 height 10
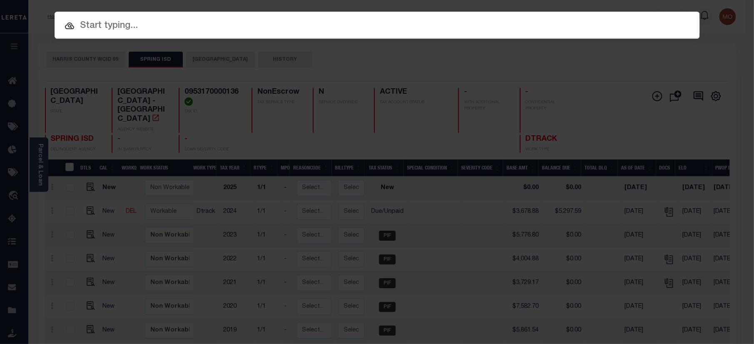
click at [120, 19] on input "text" at bounding box center [377, 26] width 645 height 15
paste input "170500028726"
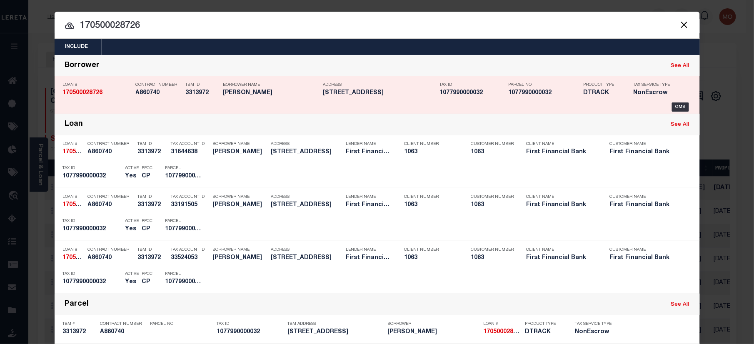
type input "170500028726"
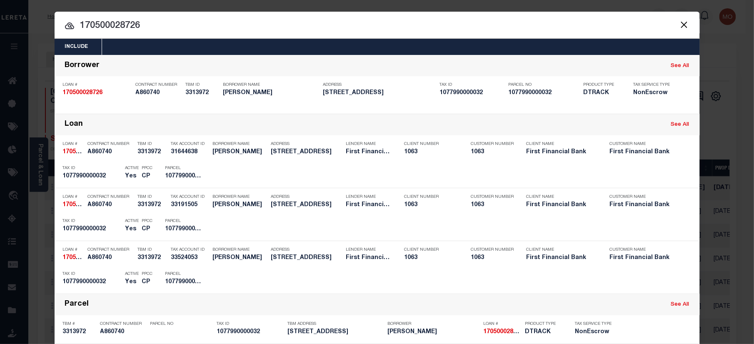
click at [160, 27] on input "170500028726" at bounding box center [377, 26] width 645 height 15
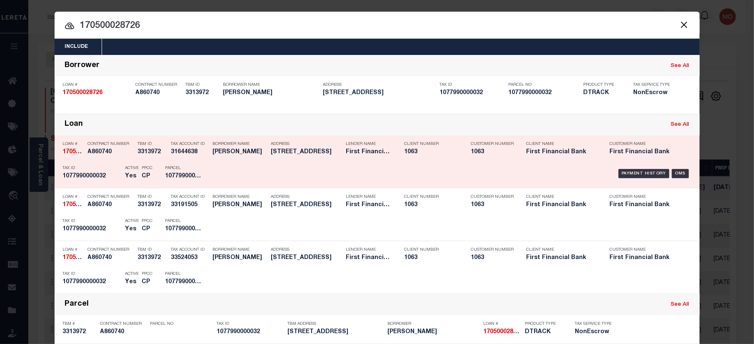
click at [119, 171] on div "Active Yes" at bounding box center [127, 174] width 17 height 24
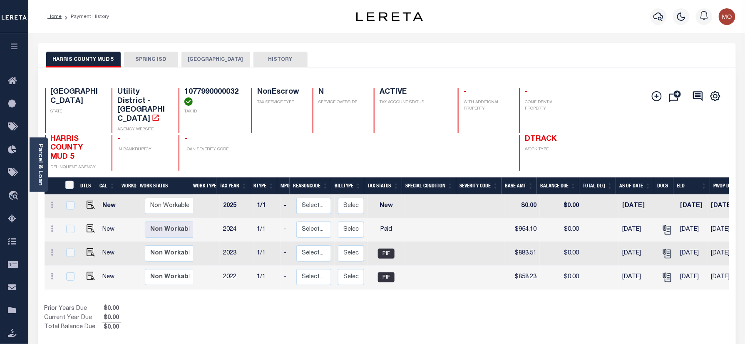
click at [155, 59] on button "SPRING ISD" at bounding box center [151, 60] width 54 height 16
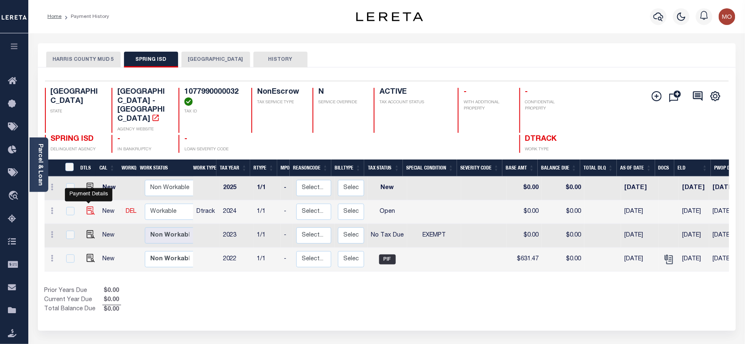
click at [88, 207] on img "" at bounding box center [91, 211] width 8 height 8
checkbox input "true"
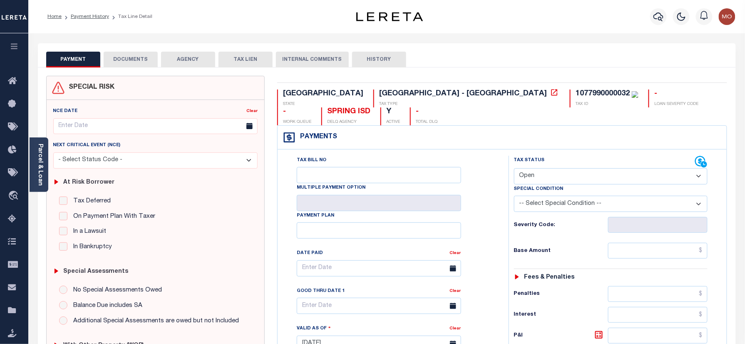
click at [434, 89] on div "TX STATE School District - TX TAX TYPE 1077990000032 TAX ID - LOAN SEVERITY COD…" at bounding box center [502, 343] width 463 height 535
copy div "1077990000032"
click at [540, 168] on select "- Select Status Code - Open Due/Unpaid Paid Incomplete No Tax Due Internal Refu…" at bounding box center [611, 176] width 194 height 16
select select "NTX"
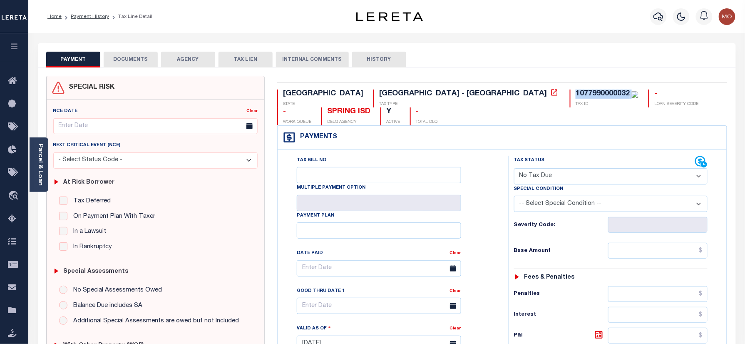
click at [514, 168] on select "- Select Status Code - Open Due/Unpaid Paid Incomplete No Tax Due Internal Refu…" at bounding box center [611, 176] width 194 height 16
type input "09/29/2025"
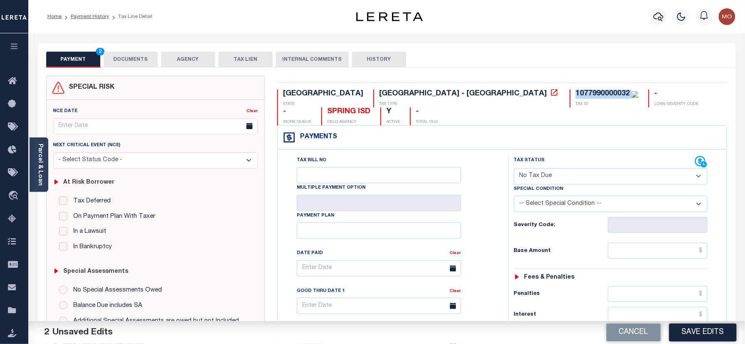
click at [557, 196] on select "-- Select Special Condition -- 3RD PARTY TAX LIEN AGENCY TAX LIEN (A.K.A Inside…" at bounding box center [611, 204] width 194 height 16
select select "5"
click at [514, 196] on select "-- Select Special Condition -- 3RD PARTY TAX LIEN AGENCY TAX LIEN (A.K.A Inside…" at bounding box center [611, 204] width 194 height 16
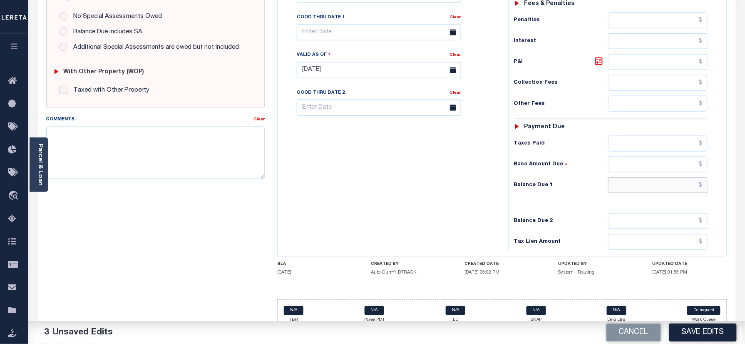
click at [652, 177] on input "text" at bounding box center [658, 185] width 100 height 16
type input "$0.00"
click at [435, 147] on div "Tax Bill No Multiple Payment Option Payment Plan Clear" at bounding box center [391, 66] width 223 height 368
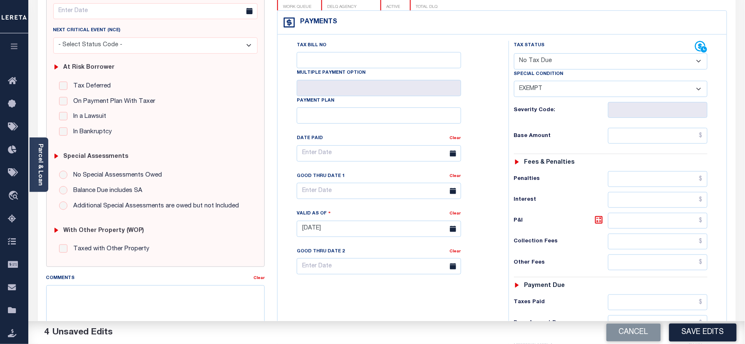
scroll to position [0, 0]
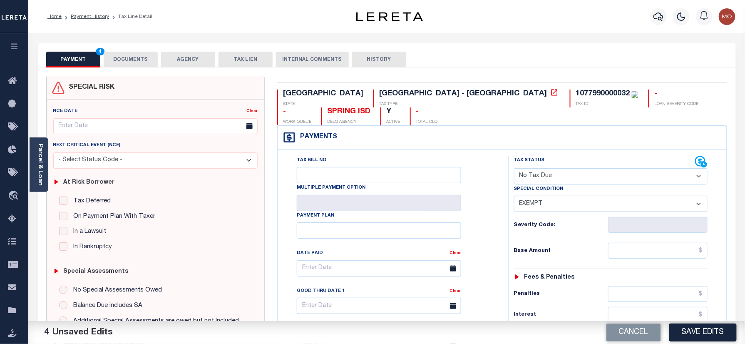
click at [576, 93] on div "1077990000032" at bounding box center [603, 93] width 54 height 7
copy div "1077990000032"
click at [124, 60] on button "DOCUMENTS" at bounding box center [131, 60] width 54 height 16
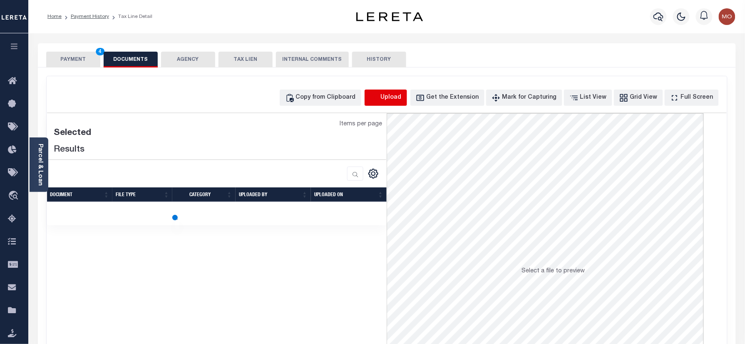
click at [379, 100] on icon "button" at bounding box center [374, 97] width 9 height 9
select select "POP"
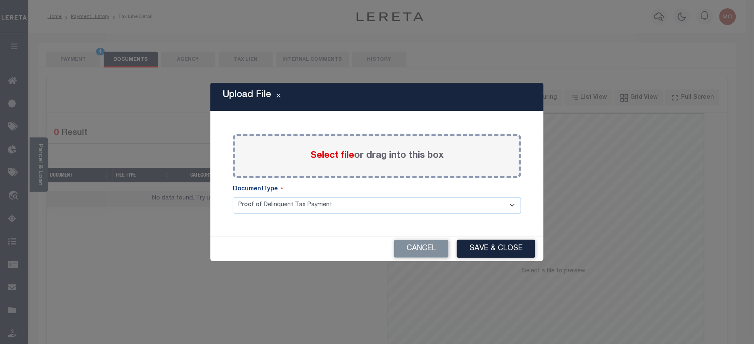
click at [330, 151] on span "Select file" at bounding box center [332, 155] width 44 height 9
click at [0, 0] on input "Select file or drag into this box" at bounding box center [0, 0] width 0 height 0
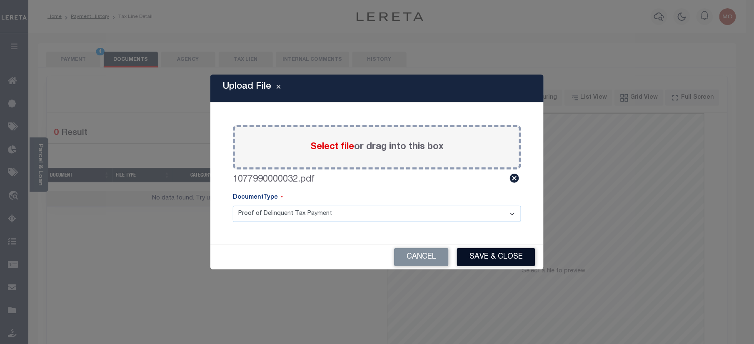
click at [478, 254] on button "Save & Close" at bounding box center [496, 257] width 78 height 18
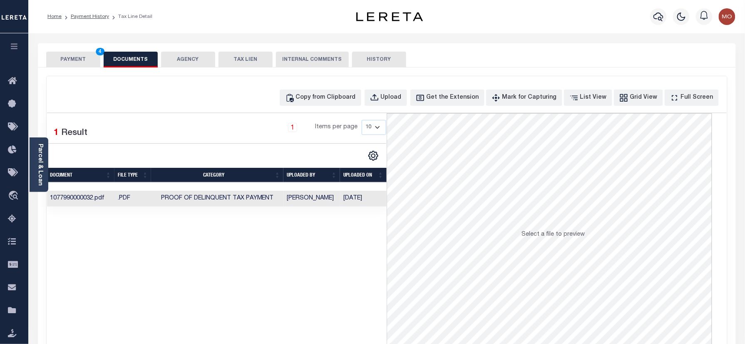
click at [77, 61] on button "PAYMENT 4" at bounding box center [73, 60] width 54 height 16
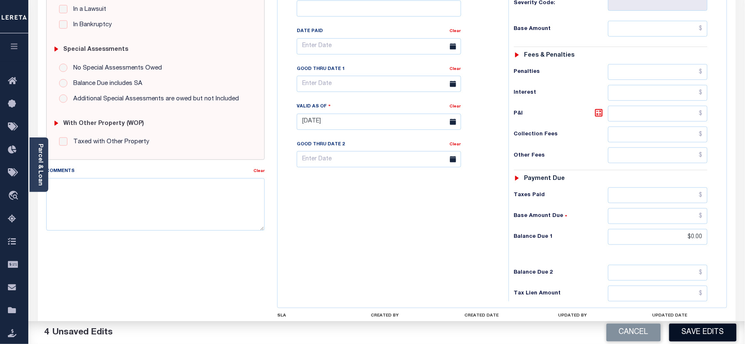
click at [699, 337] on button "Save Edits" at bounding box center [703, 333] width 67 height 18
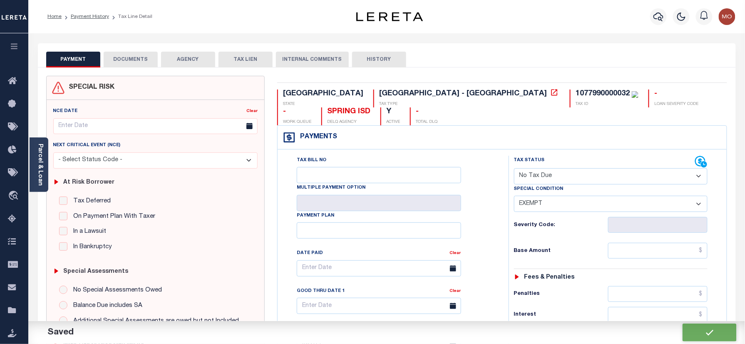
checkbox input "false"
type input "$0"
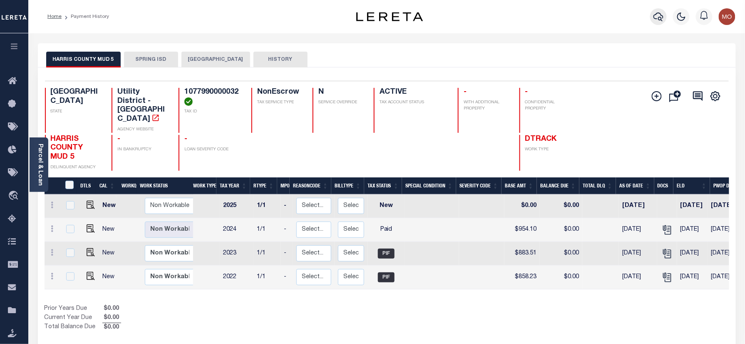
click at [662, 16] on icon "button" at bounding box center [659, 16] width 10 height 9
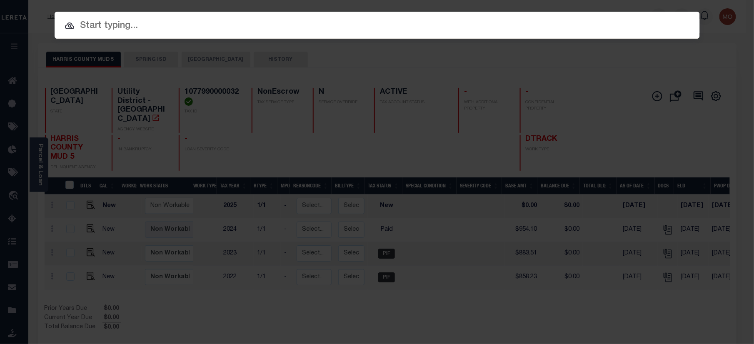
click at [142, 30] on input "text" at bounding box center [377, 26] width 645 height 15
paste input "172000003266"
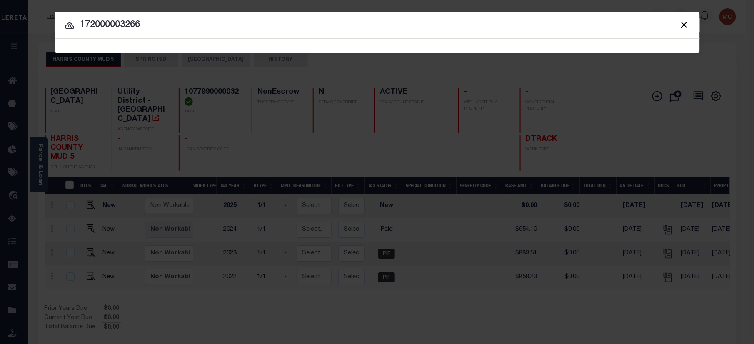
type input "172000003266"
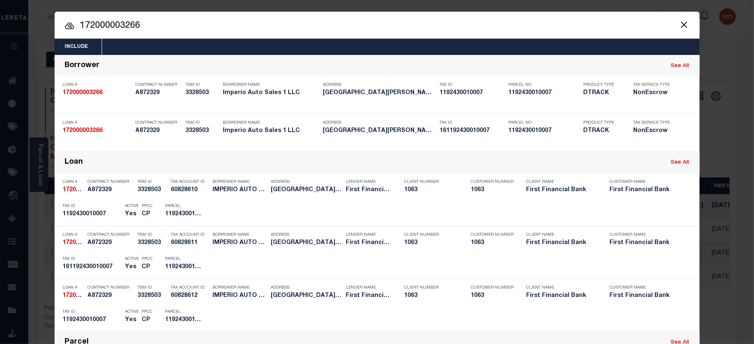
click at [155, 31] on input "172000003266" at bounding box center [377, 26] width 645 height 15
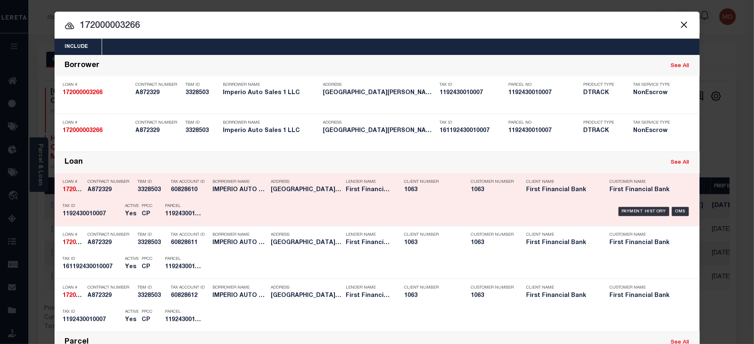
click at [149, 207] on p "PPCC" at bounding box center [147, 206] width 11 height 5
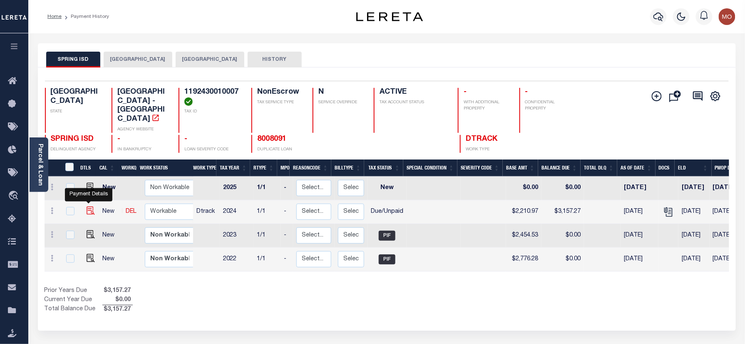
click at [87, 207] on img "" at bounding box center [91, 211] width 8 height 8
checkbox input "true"
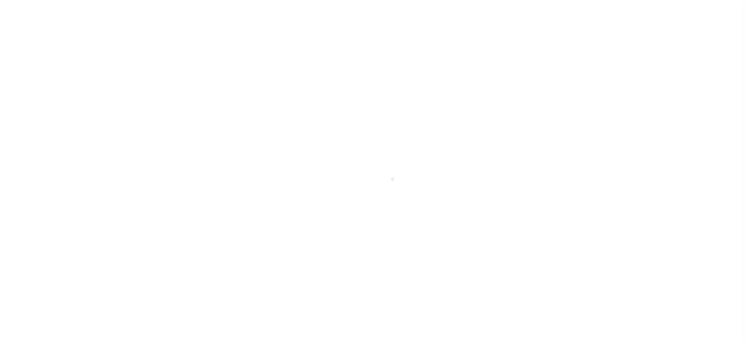
select select "DUE"
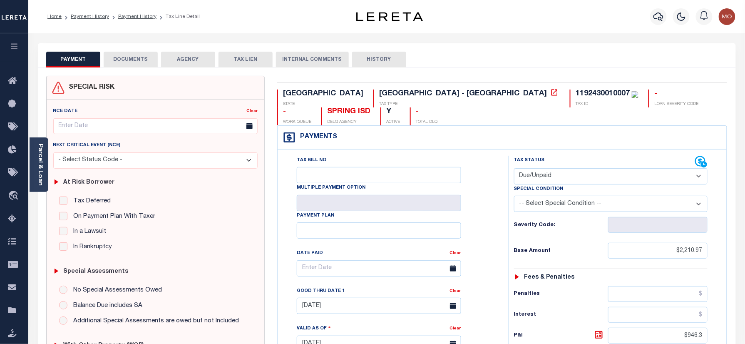
click at [576, 94] on div "1192430010007" at bounding box center [603, 93] width 54 height 7
copy div "1192430010007"
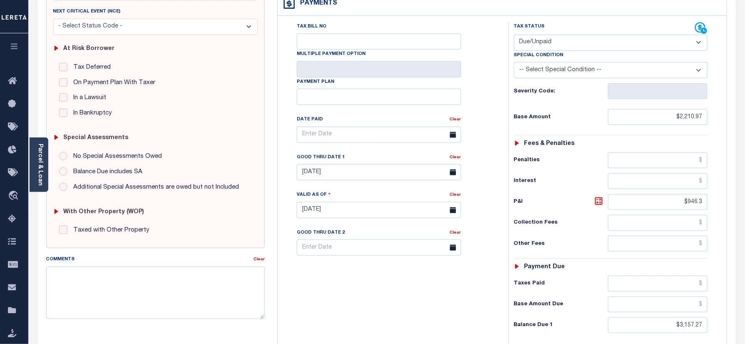
scroll to position [274, 0]
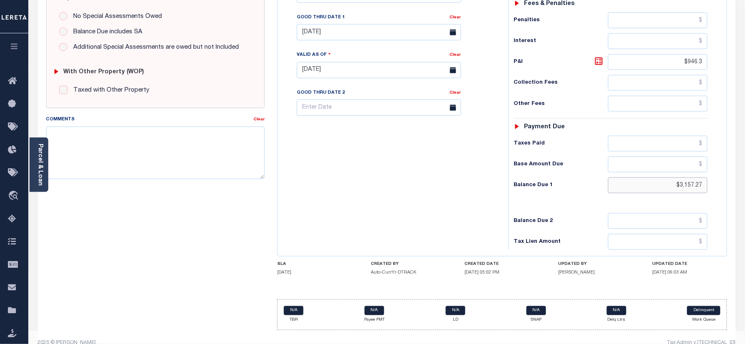
drag, startPoint x: 668, startPoint y: 175, endPoint x: 709, endPoint y: 172, distance: 40.5
click at [721, 177] on div "Tax Status Status" at bounding box center [614, 66] width 223 height 368
paste input "3,183.80"
type input "$3,183.80"
type input "[DATE]"
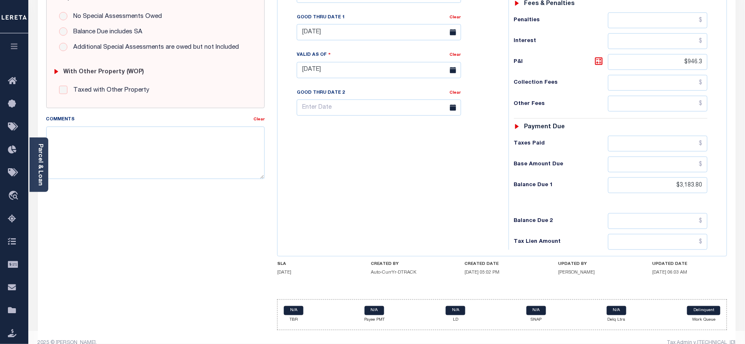
click at [469, 171] on div "Tax Bill No Multiple Payment Option Payment Plan Clear" at bounding box center [391, 66] width 223 height 368
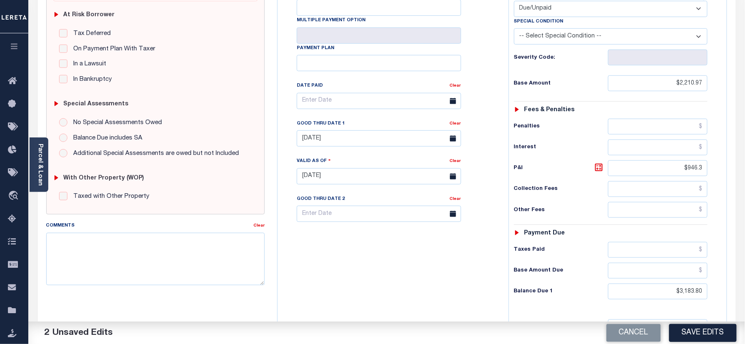
scroll to position [162, 0]
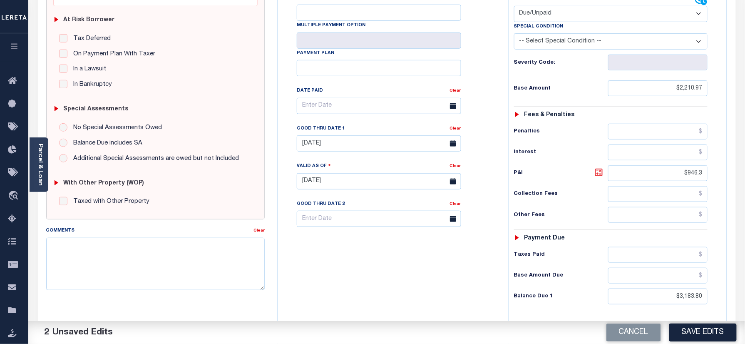
click at [599, 167] on icon at bounding box center [599, 172] width 10 height 10
type input "$972.83"
click at [317, 135] on input "08/31/2025" at bounding box center [379, 143] width 165 height 16
click at [325, 239] on span "29" at bounding box center [325, 241] width 16 height 16
type input "[DATE]"
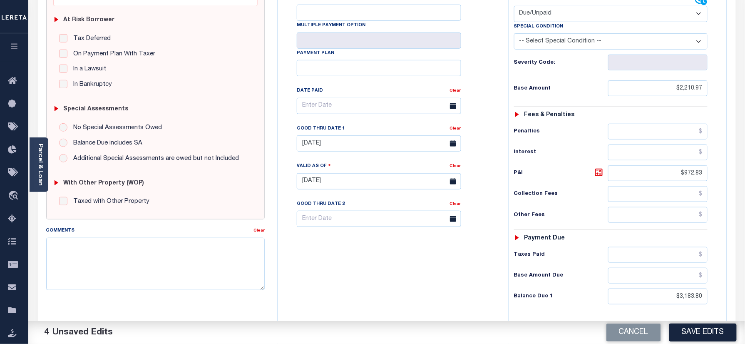
drag, startPoint x: 337, startPoint y: 271, endPoint x: 345, endPoint y: 291, distance: 21.5
click at [339, 272] on div "Tax Bill No Multiple Payment Option Payment Plan Clear" at bounding box center [391, 177] width 223 height 368
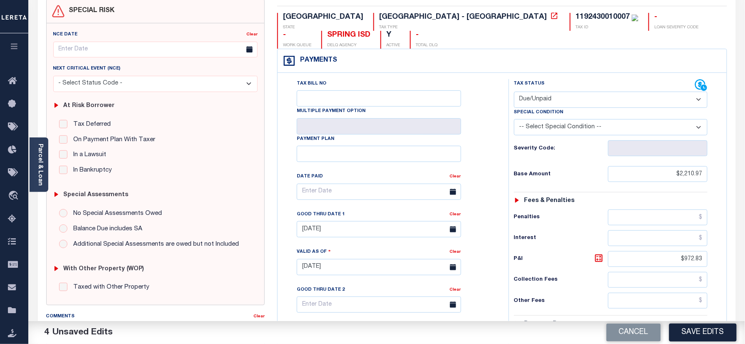
scroll to position [0, 0]
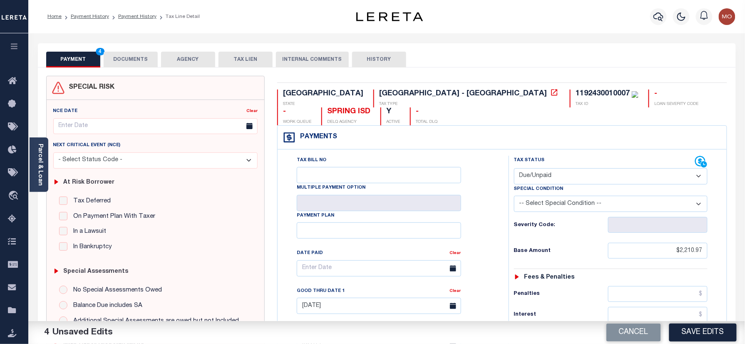
click at [576, 92] on div "1192430010007" at bounding box center [603, 93] width 54 height 7
copy div "1192430010007"
click at [132, 59] on button "DOCUMENTS" at bounding box center [131, 60] width 54 height 16
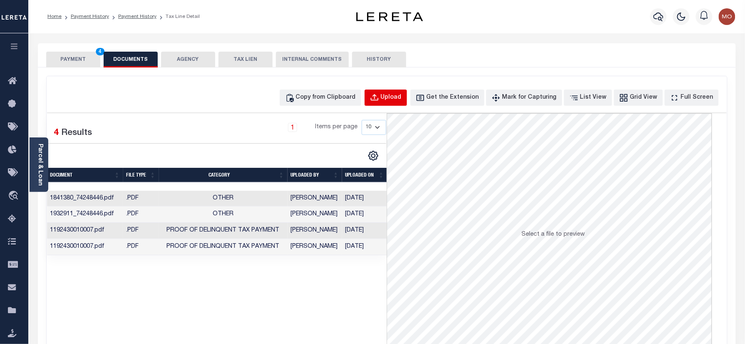
click at [404, 102] on button "Upload" at bounding box center [386, 98] width 42 height 16
select select "POP"
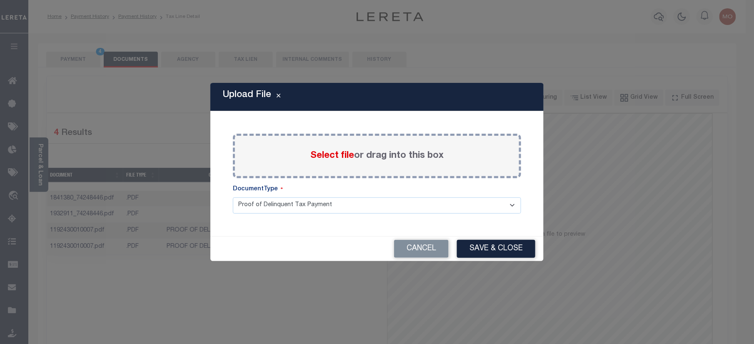
click at [314, 159] on span "Select file" at bounding box center [332, 155] width 44 height 9
click at [0, 0] on input "Select file or drag into this box" at bounding box center [0, 0] width 0 height 0
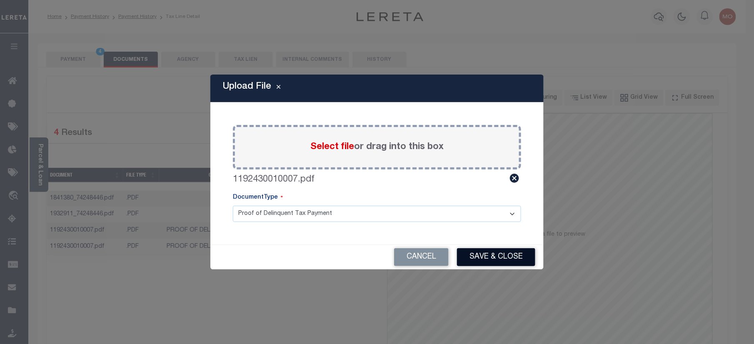
click at [488, 257] on button "Save & Close" at bounding box center [496, 257] width 78 height 18
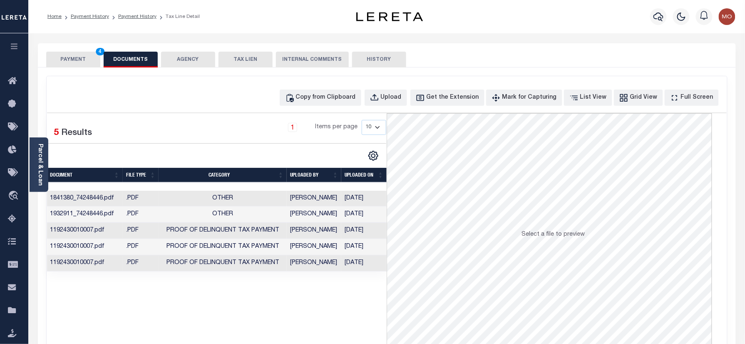
click at [71, 52] on button "PAYMENT 4" at bounding box center [73, 60] width 54 height 16
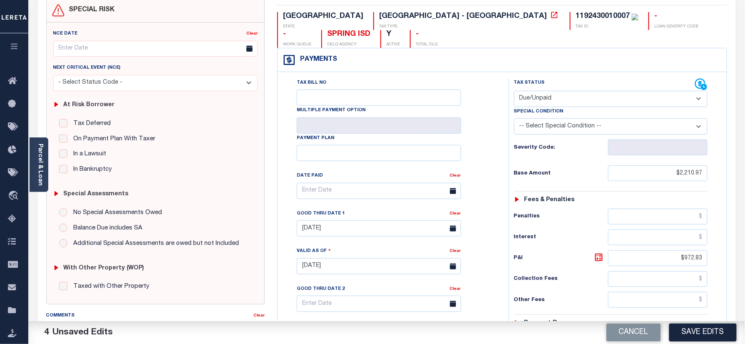
scroll to position [167, 0]
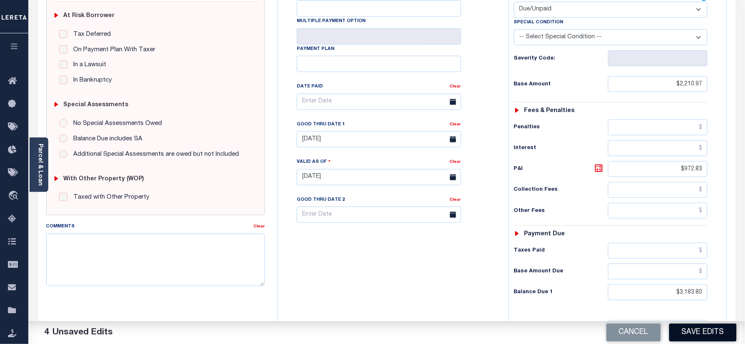
click at [692, 332] on button "Save Edits" at bounding box center [703, 333] width 67 height 18
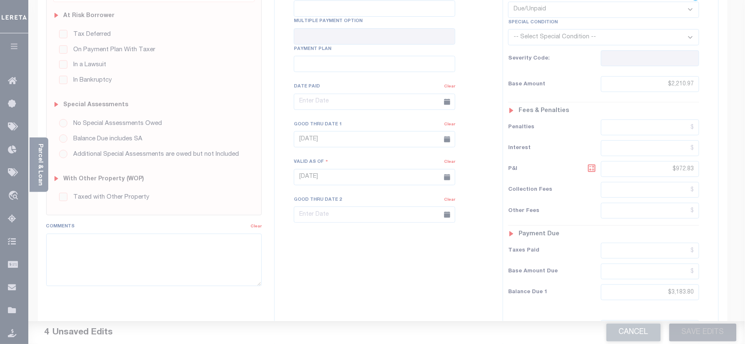
scroll to position [111, 0]
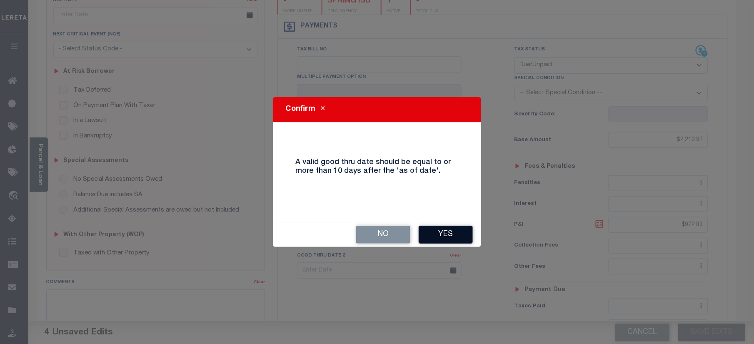
click at [439, 235] on button "Yes" at bounding box center [446, 235] width 54 height 18
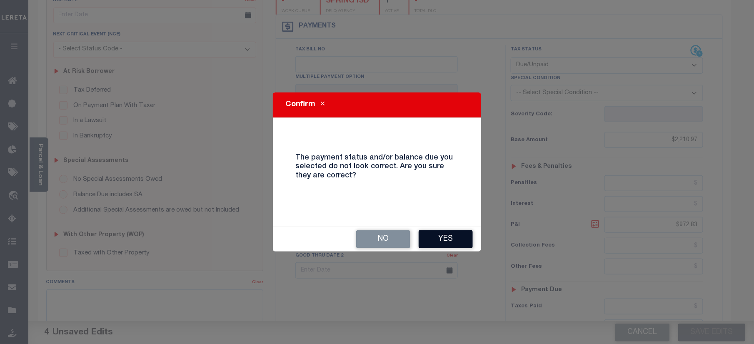
click at [450, 235] on button "Yes" at bounding box center [446, 239] width 54 height 18
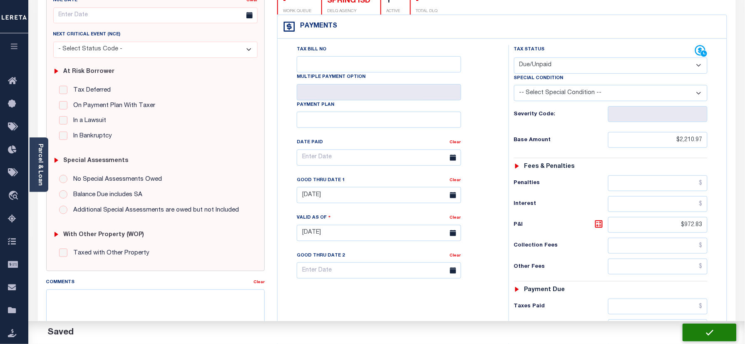
checkbox input "false"
type input "$2,210.97"
type input "$972.83"
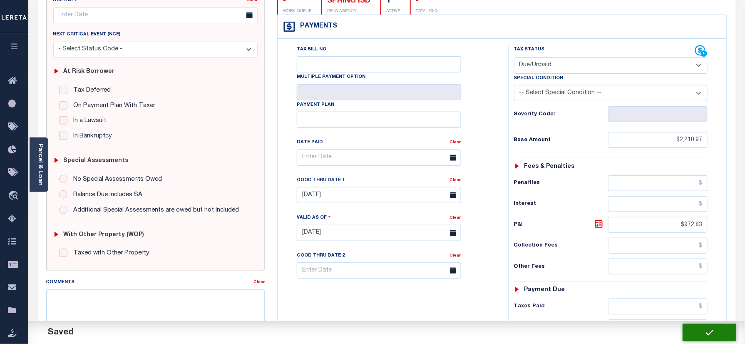
type input "$3,183.8"
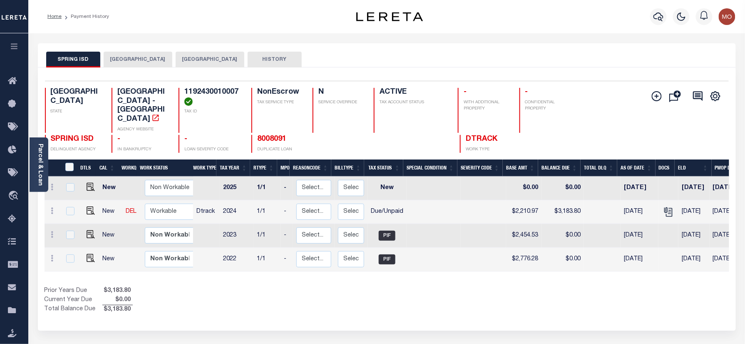
click at [537, 62] on div "SPRING ISD NORTHPARK [GEOGRAPHIC_DATA] HISTORY" at bounding box center [387, 59] width 682 height 15
click at [657, 12] on icon "button" at bounding box center [659, 17] width 10 height 10
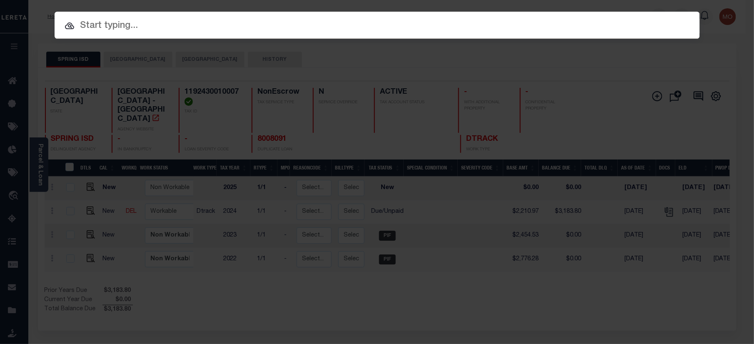
click at [162, 27] on input "text" at bounding box center [377, 26] width 645 height 15
paste input "170000012816"
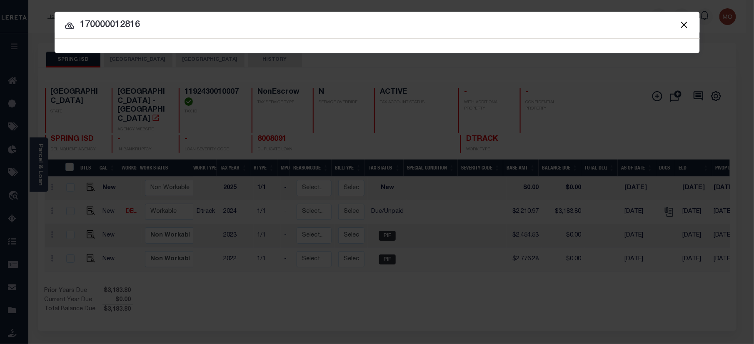
type input "170000012816"
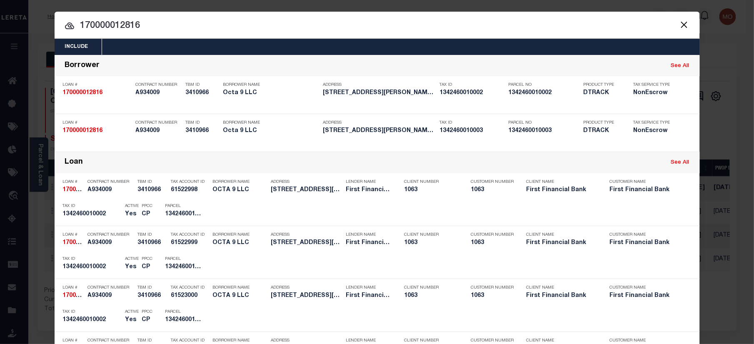
click at [167, 29] on input "170000012816" at bounding box center [377, 26] width 645 height 15
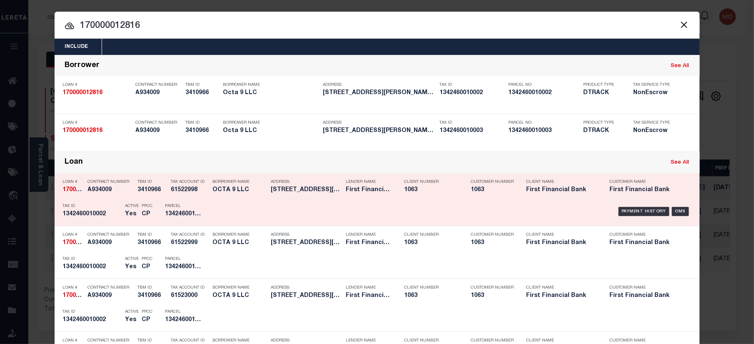
click at [125, 209] on p "Active" at bounding box center [132, 206] width 14 height 5
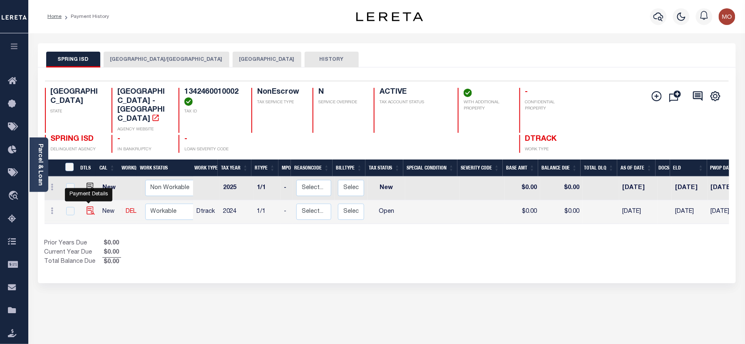
click at [88, 207] on img "" at bounding box center [91, 211] width 8 height 8
checkbox input "true"
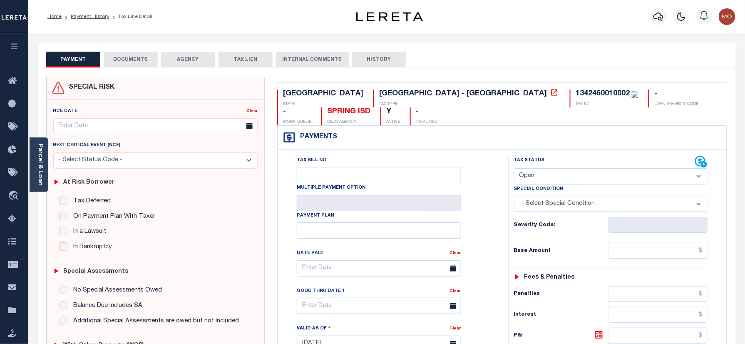
click at [434, 87] on div "TX STATE School District - TX TAX TYPE 1342460010002 TAX ID - LOAN SEVERITY COD…" at bounding box center [502, 343] width 463 height 535
copy div "1342460010002"
click at [559, 156] on div "Tax Status Status" at bounding box center [605, 162] width 182 height 12
click at [549, 168] on select "- Select Status Code - Open Due/Unpaid Paid Incomplete No Tax Due Internal Refu…" at bounding box center [611, 176] width 194 height 16
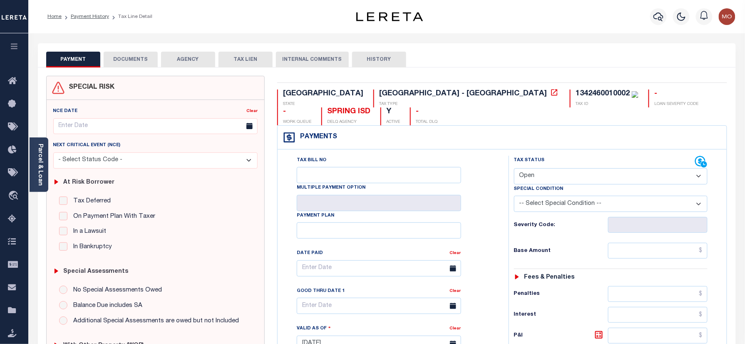
select select "PYD"
click at [514, 168] on select "- Select Status Code - Open Due/Unpaid Paid Incomplete No Tax Due Internal Refu…" at bounding box center [611, 176] width 194 height 16
type input "[DATE]"
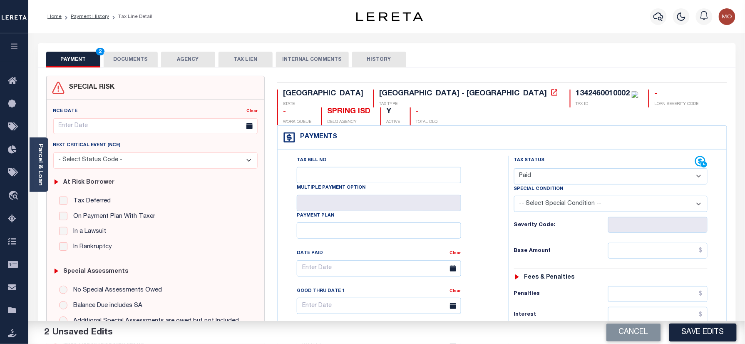
drag, startPoint x: 645, startPoint y: 222, endPoint x: 624, endPoint y: 243, distance: 29.4
click at [645, 222] on div "Tax Status Status - Select Status Code -" at bounding box center [614, 340] width 210 height 368
click at [623, 243] on input "text" at bounding box center [658, 251] width 100 height 16
paste input "8,367.10"
type input "$8,367.10"
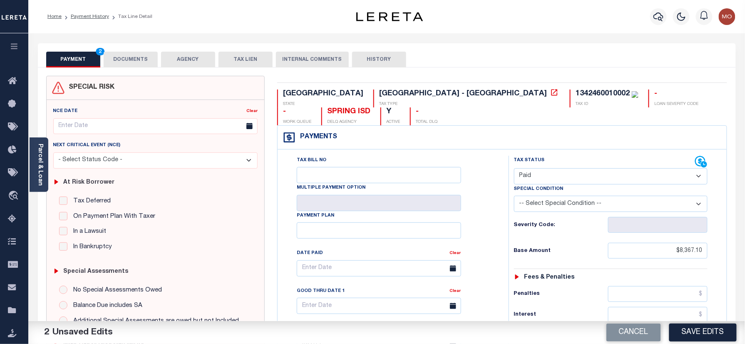
click at [525, 249] on div "Tax Status Status - Select Status Code -" at bounding box center [614, 340] width 210 height 368
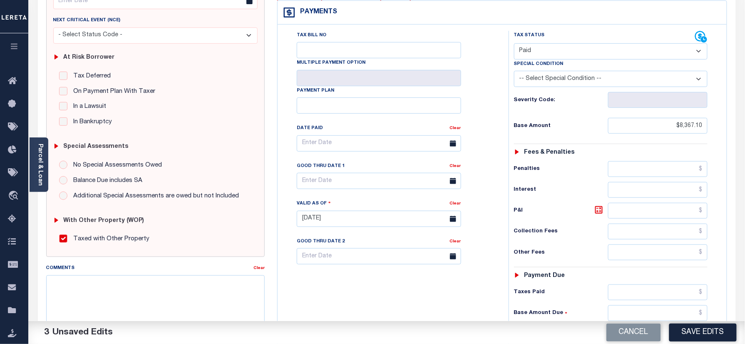
scroll to position [222, 0]
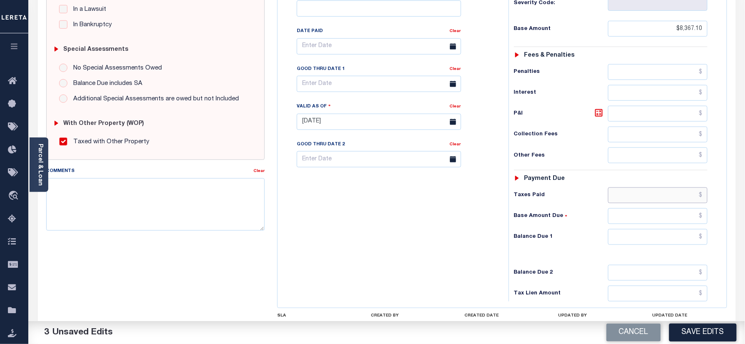
click at [651, 187] on input "text" at bounding box center [658, 195] width 100 height 16
paste input "8,367.10"
type input "$8,367.10"
click at [677, 229] on input "text" at bounding box center [658, 237] width 100 height 16
type input "$0.00"
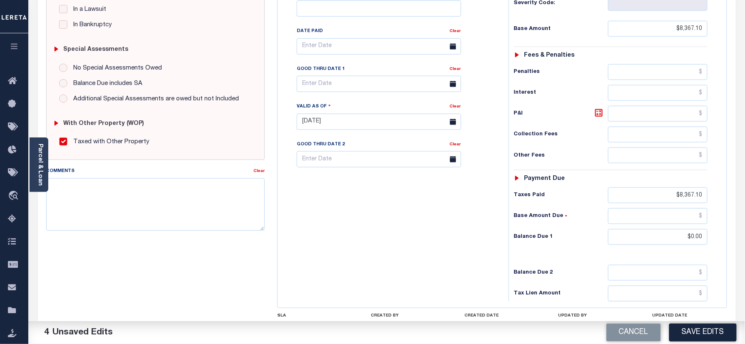
click at [468, 217] on div "Tax Bill No Multiple Payment Option Payment Plan Clear" at bounding box center [391, 118] width 223 height 368
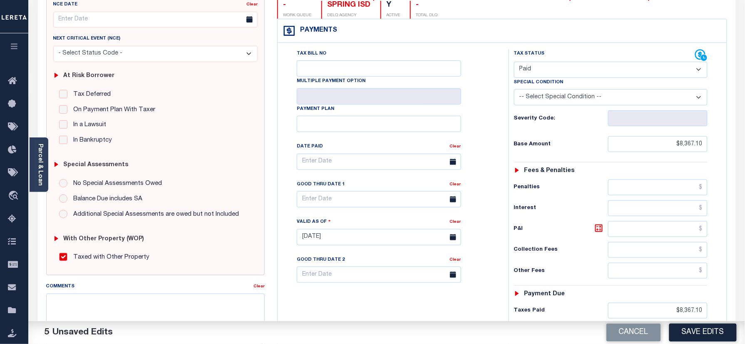
scroll to position [0, 0]
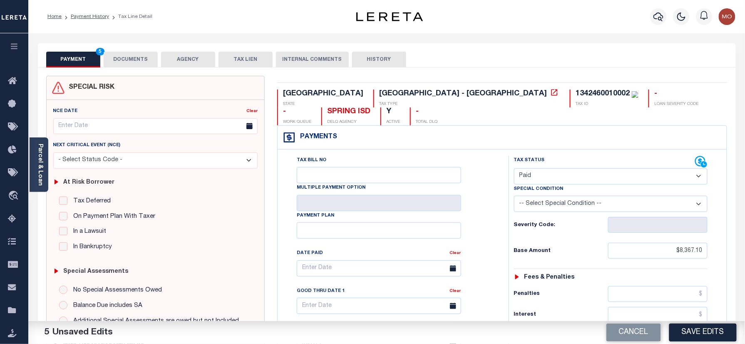
click at [576, 91] on div "1342460010002" at bounding box center [603, 93] width 54 height 7
copy div "1342460010002"
click at [132, 73] on div "SPECIAL RISK NCE Date Clear" at bounding box center [387, 342] width 698 height 550
click at [130, 60] on button "DOCUMENTS" at bounding box center [131, 60] width 54 height 16
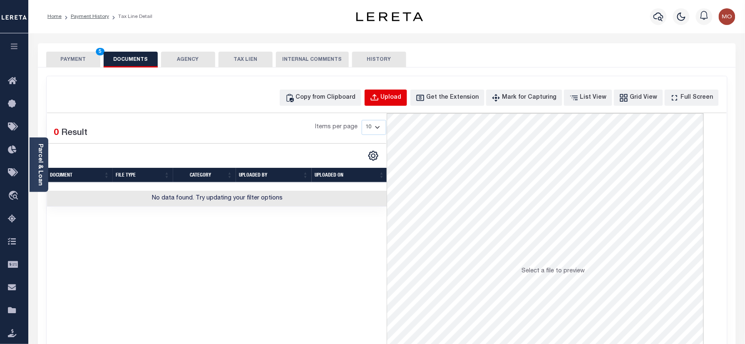
click at [402, 94] on div "Upload" at bounding box center [391, 97] width 21 height 9
select select "POP"
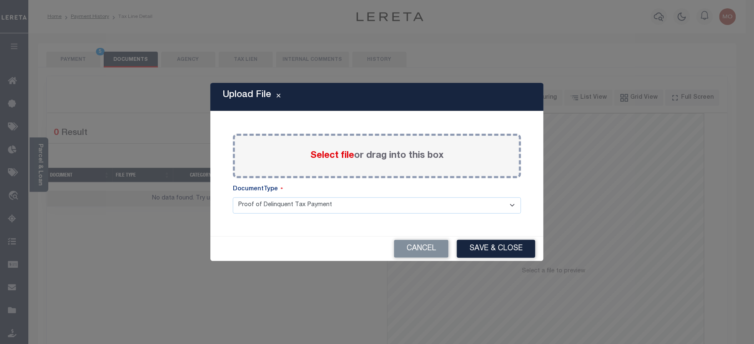
click at [327, 152] on span "Select file" at bounding box center [332, 155] width 44 height 9
click at [0, 0] on input "Select file or drag into this box" at bounding box center [0, 0] width 0 height 0
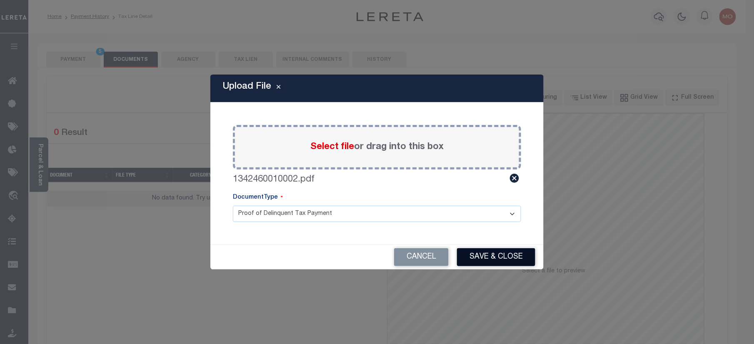
click at [495, 257] on button "Save & Close" at bounding box center [496, 257] width 78 height 18
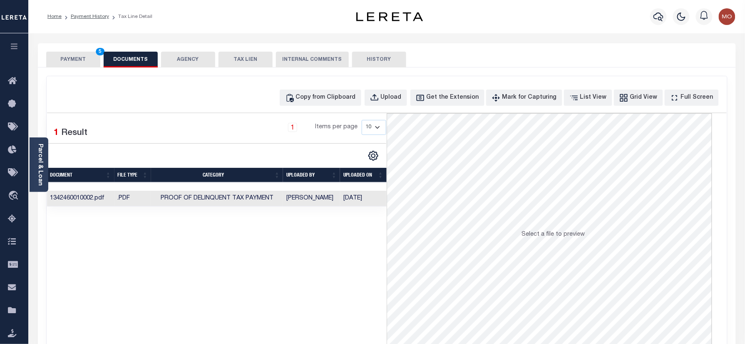
click at [82, 57] on button "PAYMENT 5" at bounding box center [73, 60] width 54 height 16
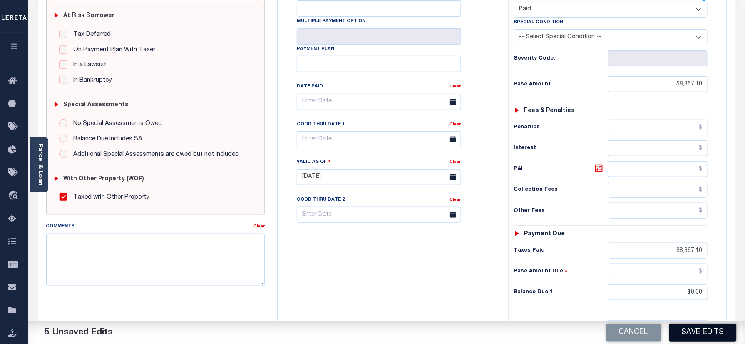
click at [691, 330] on button "Save Edits" at bounding box center [703, 333] width 67 height 18
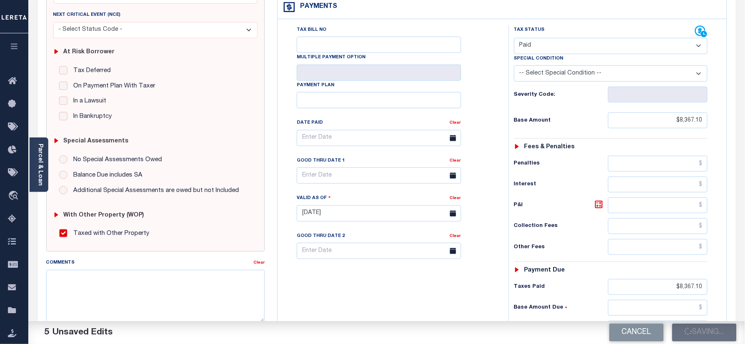
scroll to position [55, 0]
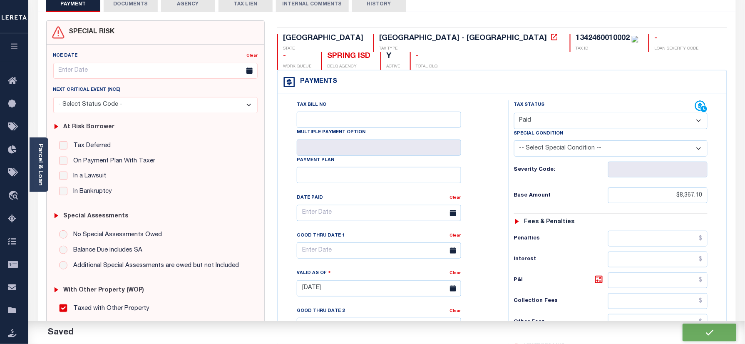
checkbox input "false"
type input "$8,367.1"
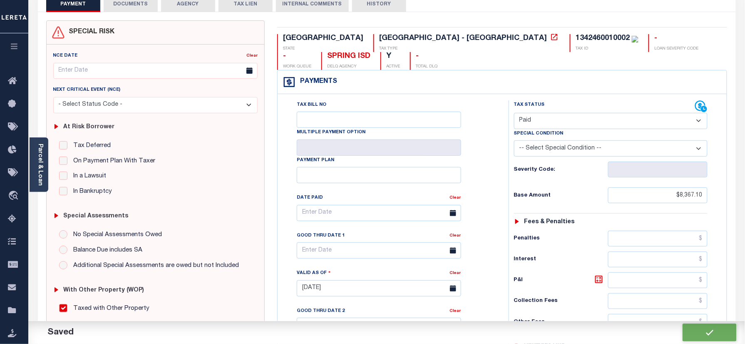
type input "$8,367.1"
type input "$0"
